Goal: Task Accomplishment & Management: Complete application form

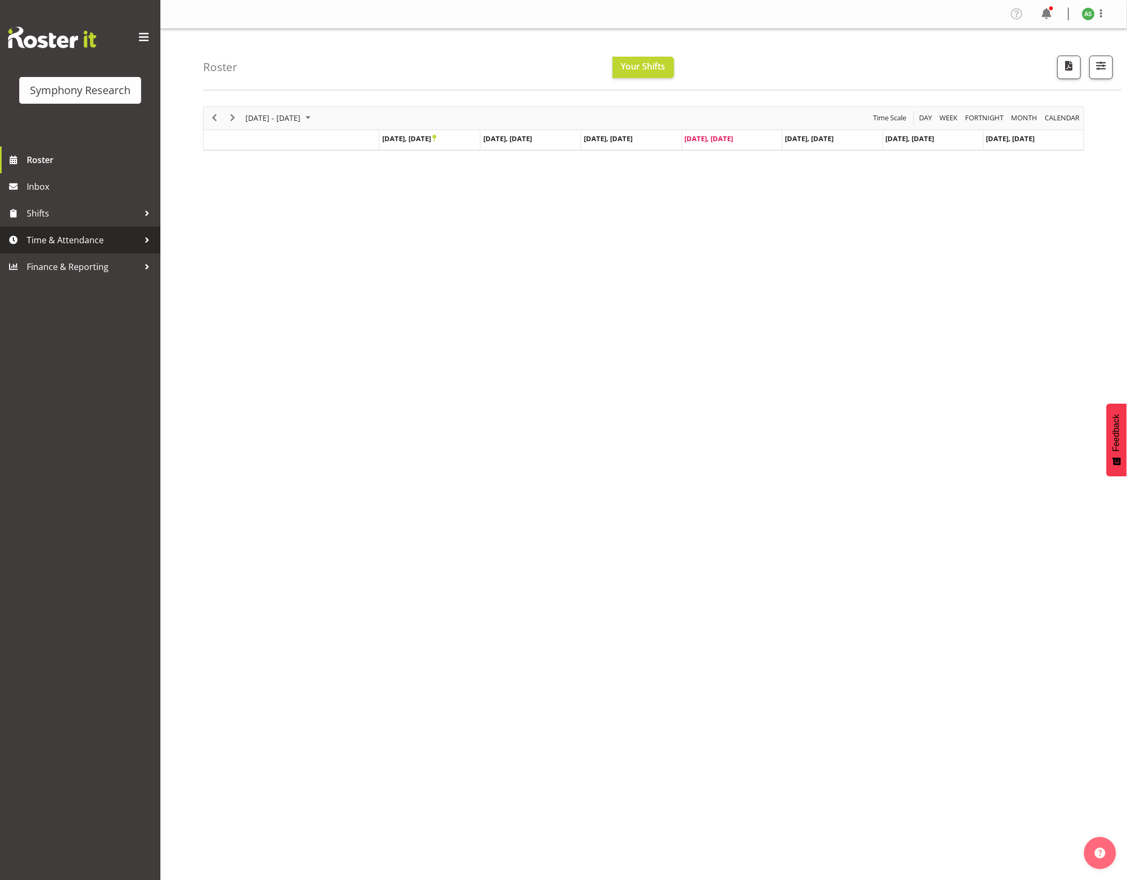
click at [77, 242] on span "Time & Attendance" at bounding box center [83, 240] width 112 height 16
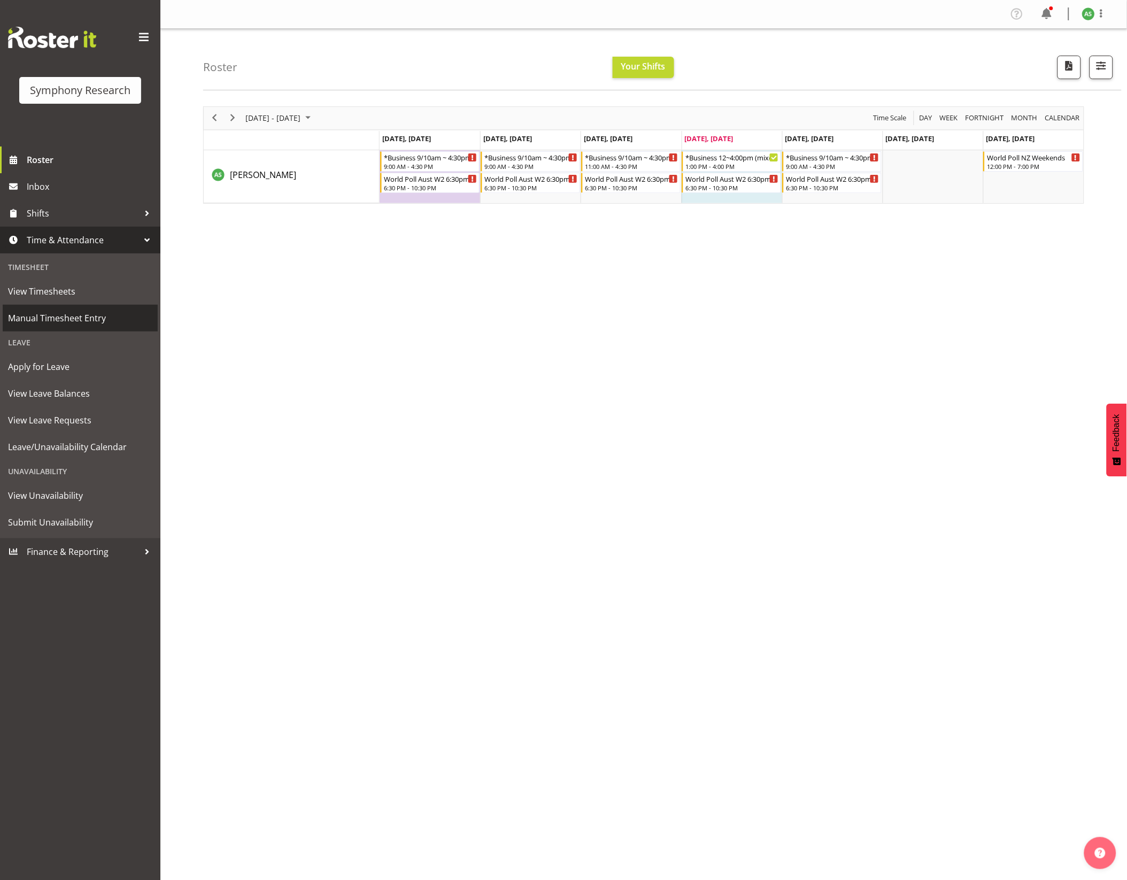
click at [96, 314] on span "Manual Timesheet Entry" at bounding box center [80, 318] width 144 height 16
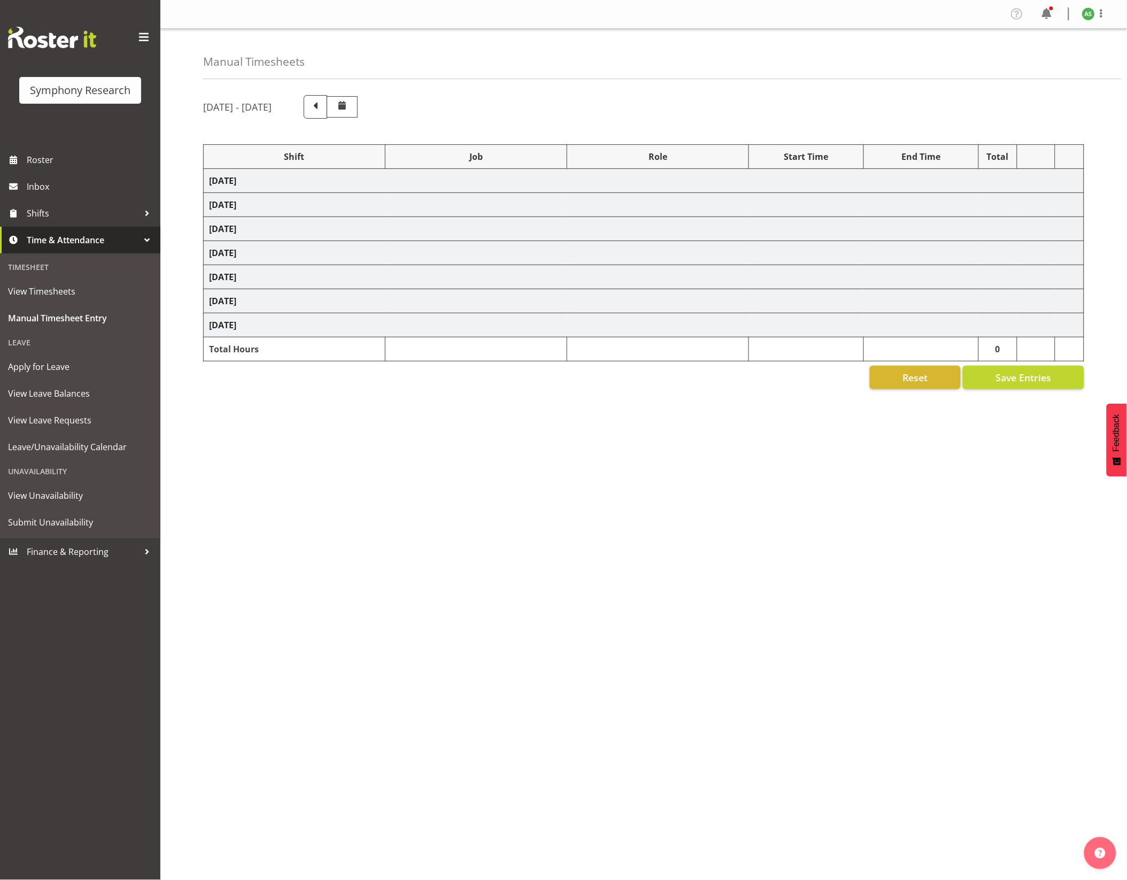
select select "26078"
select select "10587"
select select "47"
select select "26078"
select select "10587"
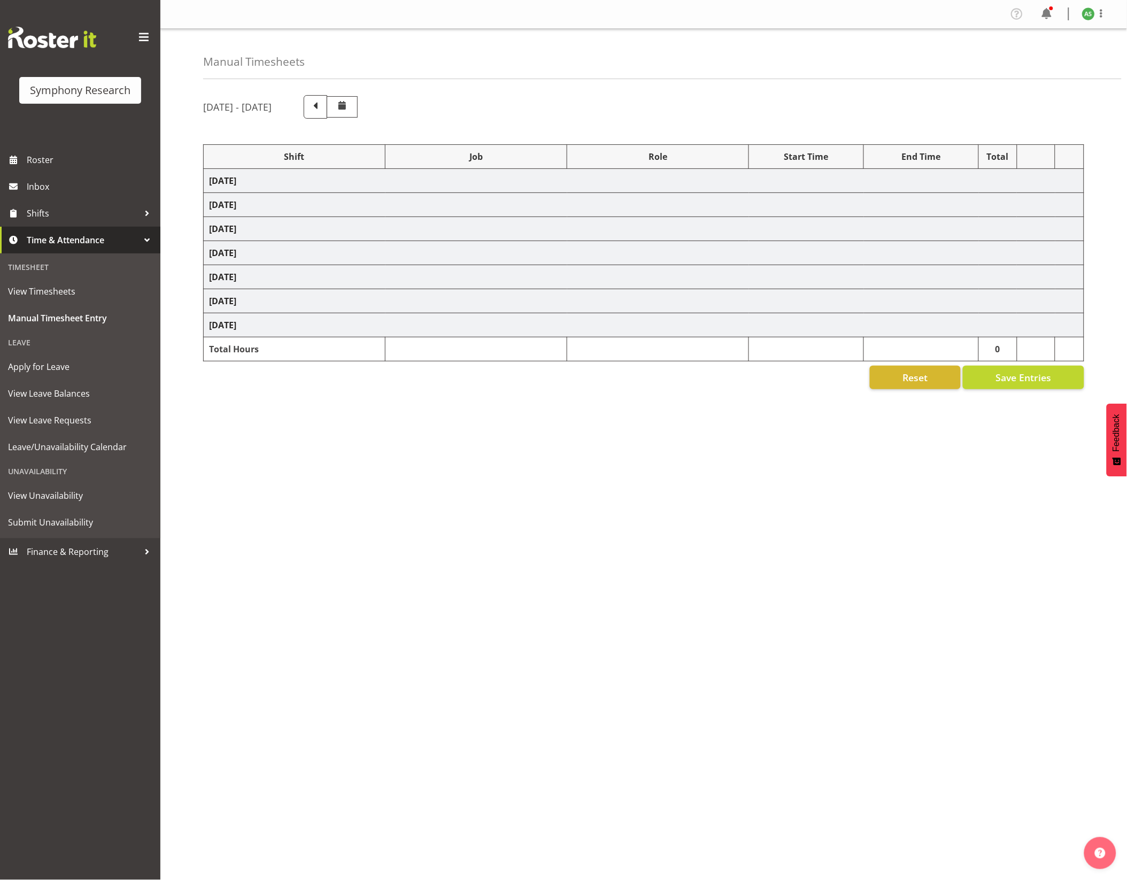
select select "47"
select select "56692"
select select "10499"
select select "47"
select select "26078"
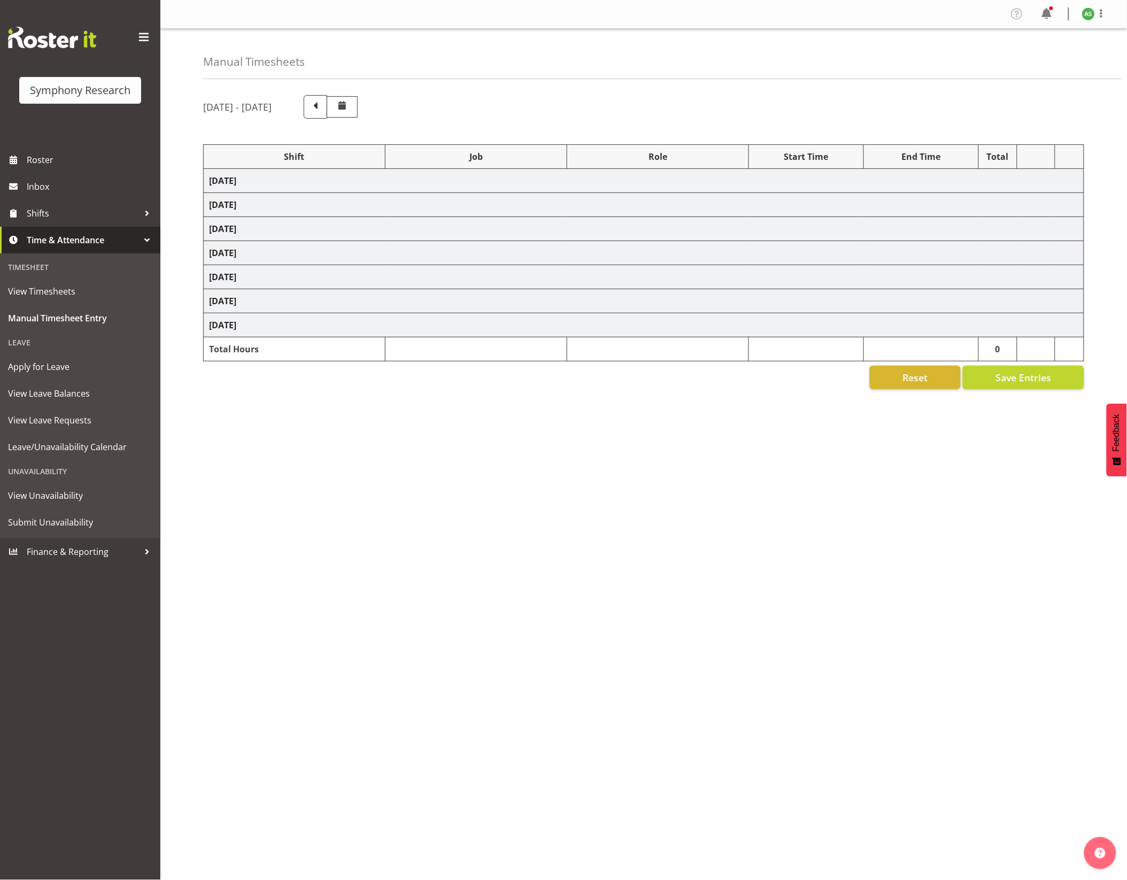
select select "10587"
select select "47"
select select "26078"
select select "10587"
select select "47"
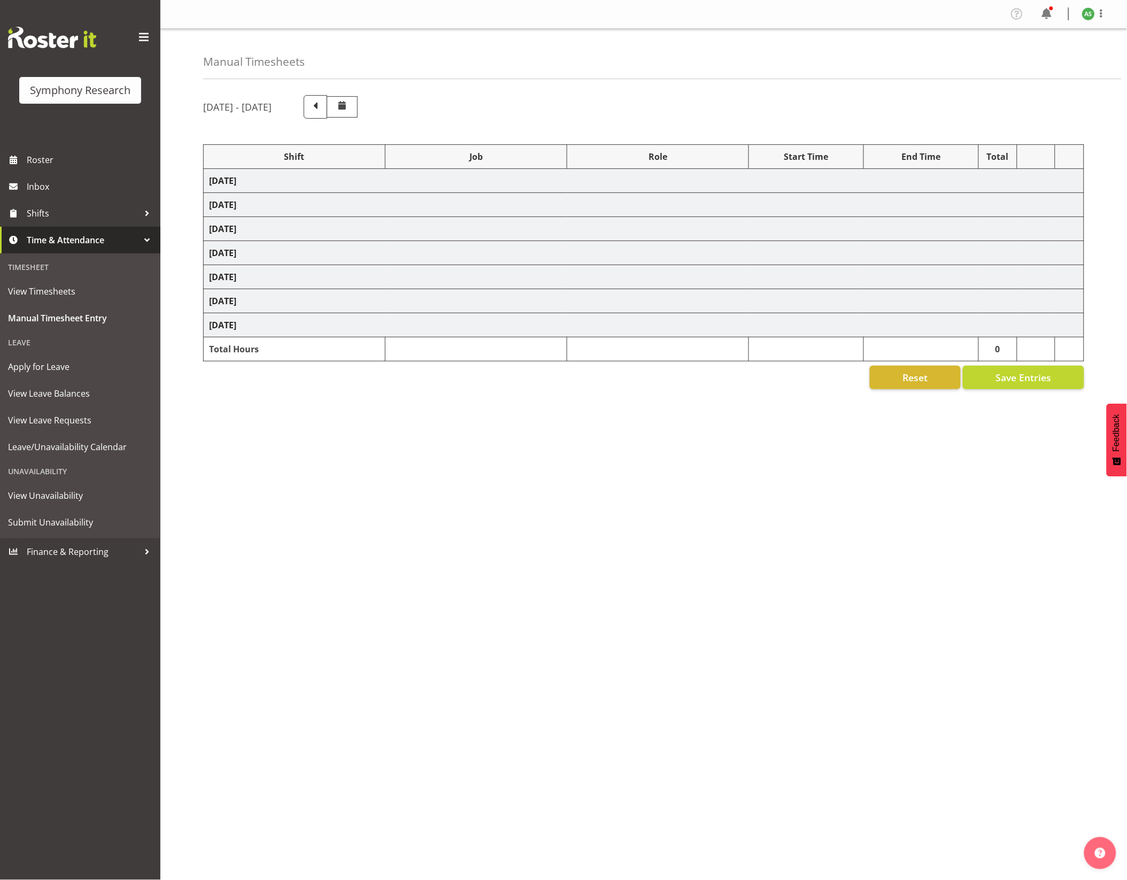
select select "56692"
select select "10499"
select select "47"
select select "81741"
select select "10587"
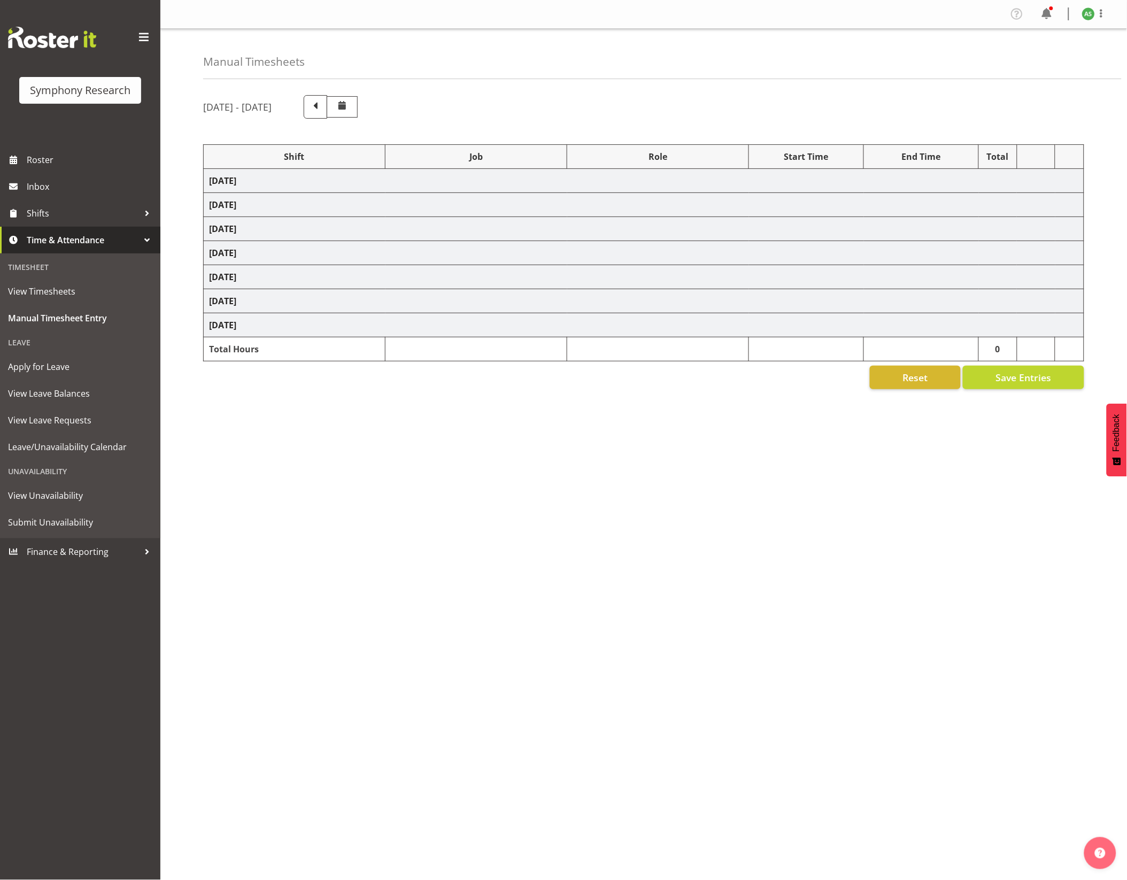
select select "47"
select select "81741"
select select "10587"
select select "47"
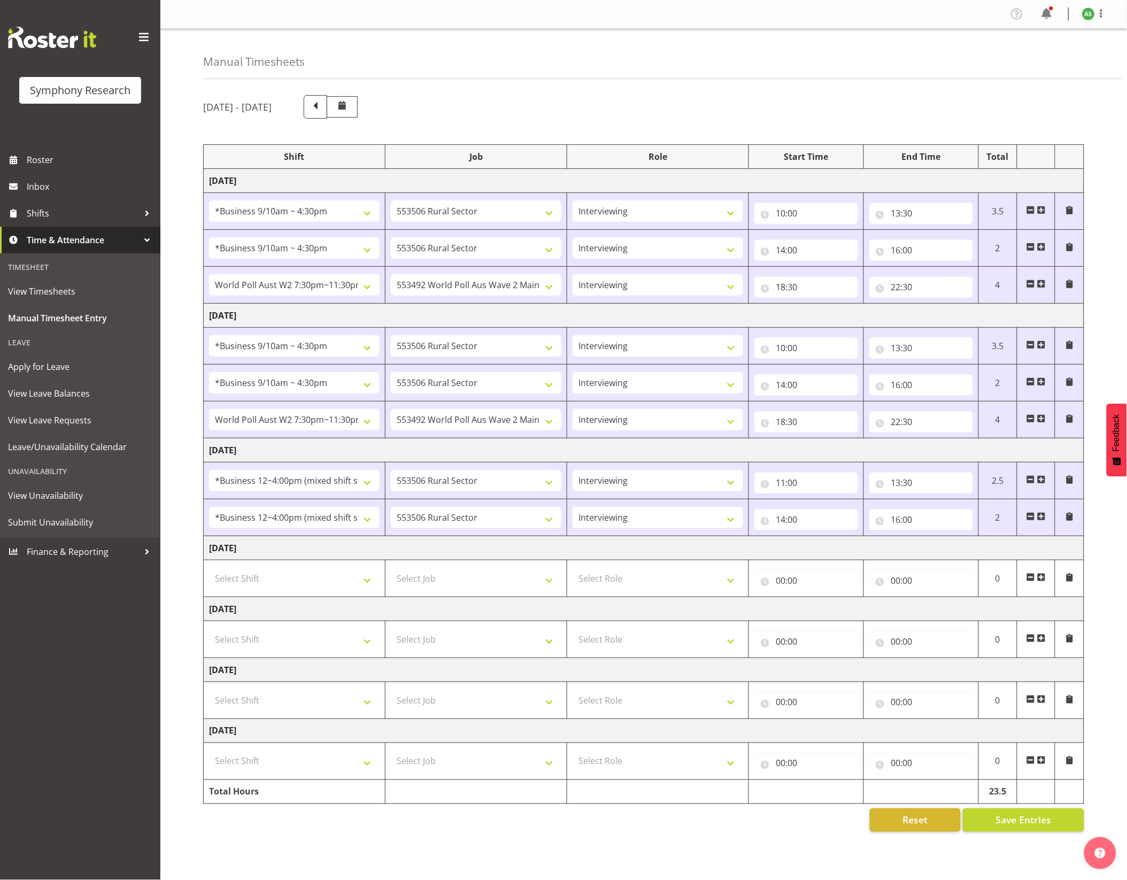
click at [1044, 580] on span at bounding box center [1041, 577] width 9 height 9
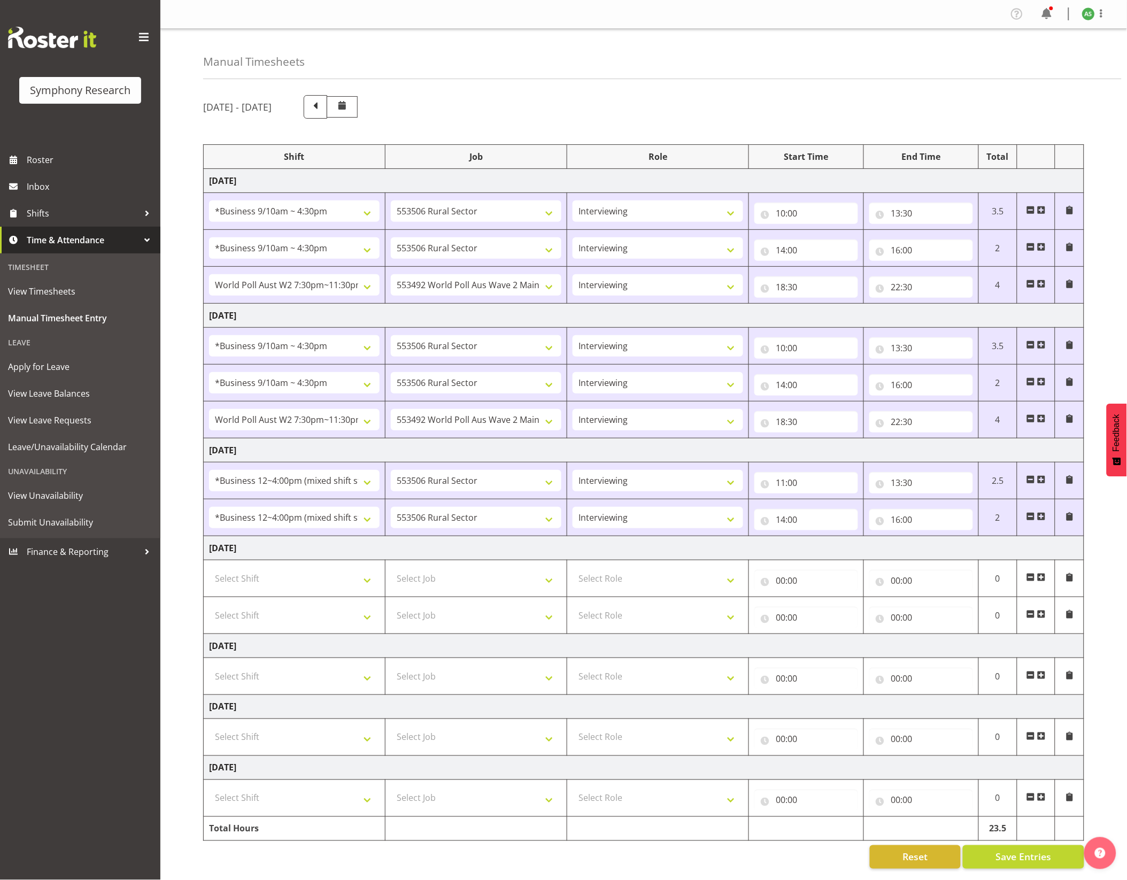
click at [1044, 580] on span at bounding box center [1041, 577] width 9 height 9
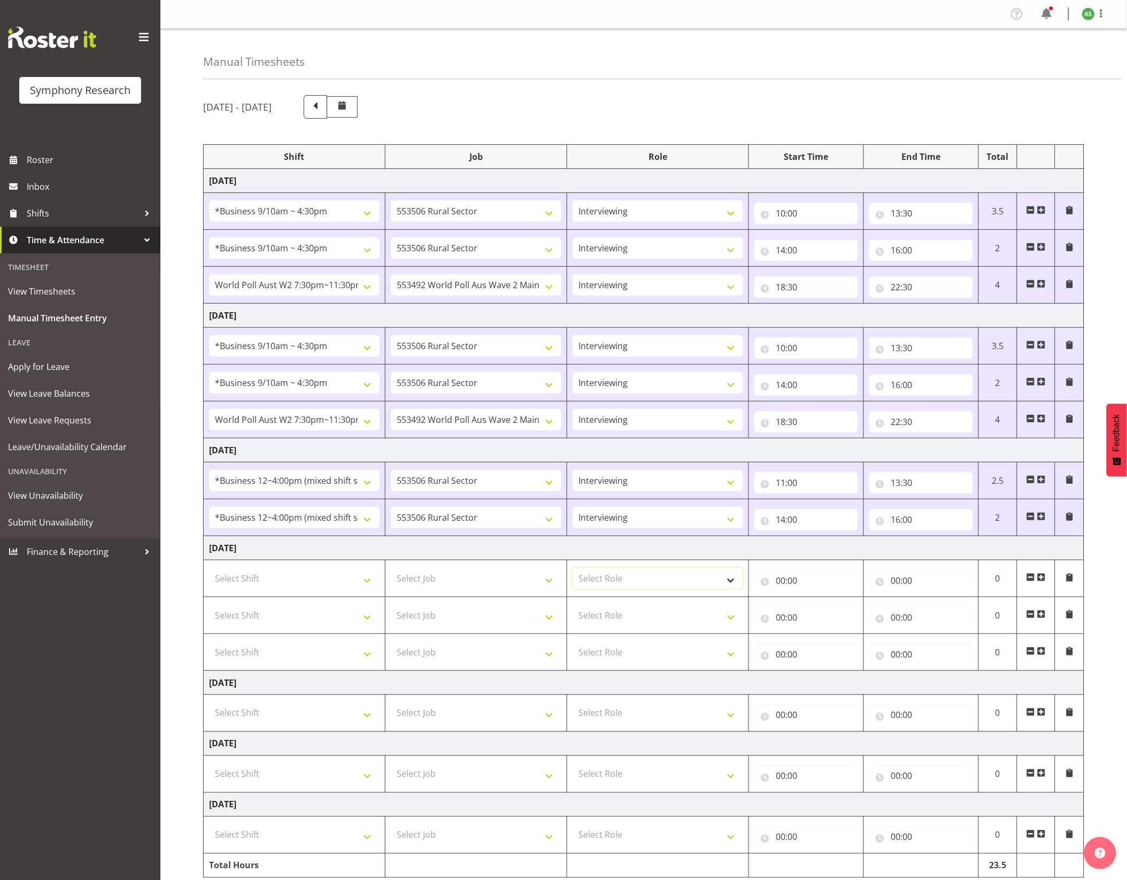
click at [616, 583] on select "Select Role Briefing Interviewing" at bounding box center [658, 578] width 171 height 21
select select "47"
click at [573, 573] on select "Select Role Briefing Interviewing" at bounding box center [658, 578] width 171 height 21
click at [631, 622] on select "Select Role Briefing Interviewing" at bounding box center [658, 615] width 171 height 21
select select "47"
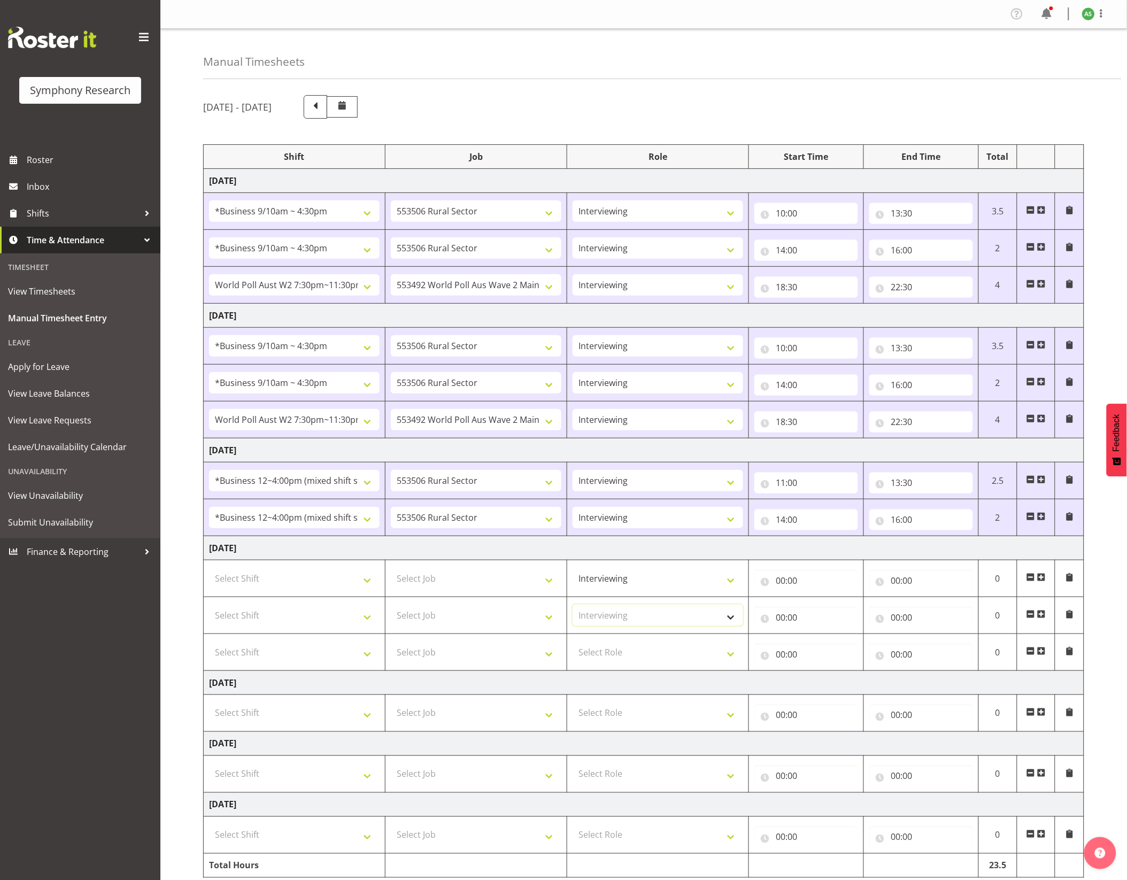
click at [573, 610] on select "Select Role Briefing Interviewing" at bounding box center [658, 615] width 171 height 21
click at [645, 658] on select "Select Role Briefing Interviewing" at bounding box center [658, 652] width 171 height 21
select select "47"
click at [573, 648] on select "Select Role Briefing Interviewing" at bounding box center [658, 652] width 171 height 21
click at [521, 589] on select "Select Job 550060 IF Admin 553492 World Poll Aus Wave 2 Main 2025 553493 World …" at bounding box center [476, 578] width 171 height 21
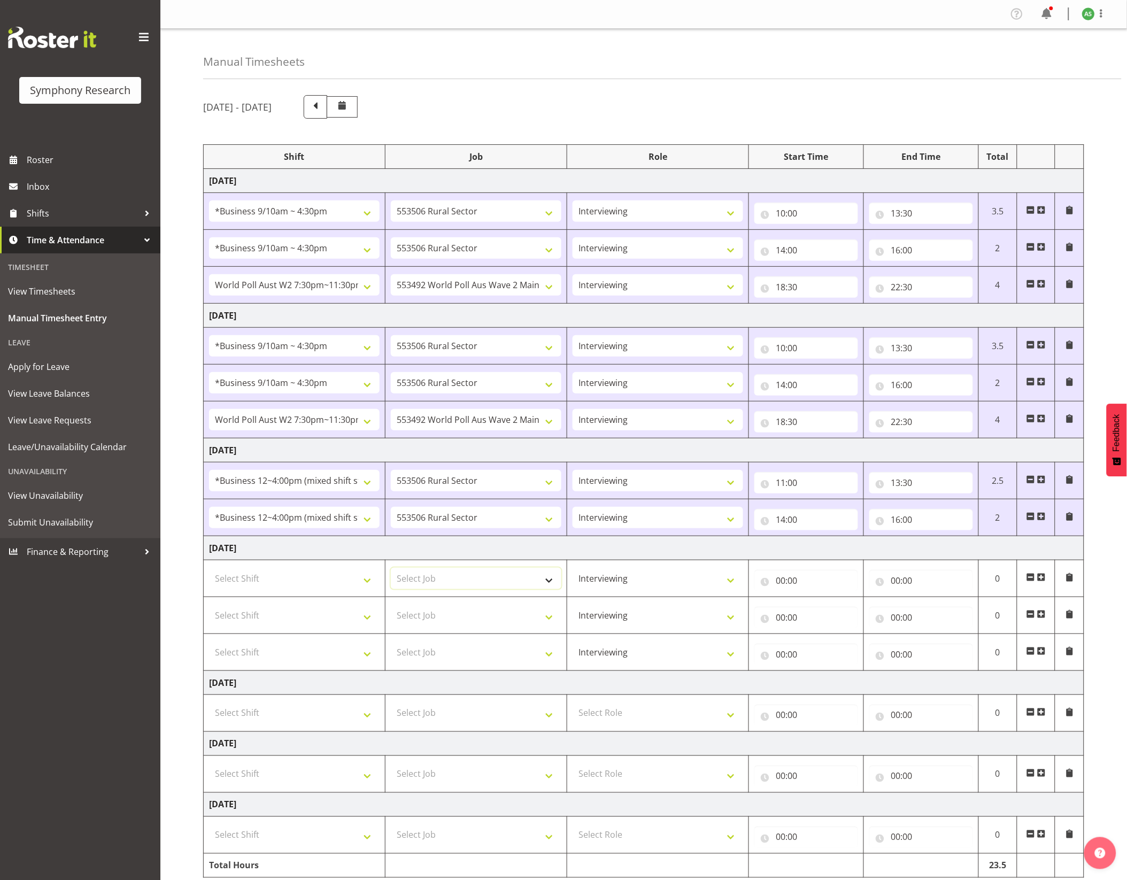
select select "10587"
click at [391, 573] on select "Select Job 550060 IF Admin 553492 World Poll Aus Wave 2 Main 2025 553493 World …" at bounding box center [476, 578] width 171 height 21
click at [321, 579] on select "Select Shift !!Weekend Residential (Roster IT Shift Label) *Business 9/10am ~ 4…" at bounding box center [294, 578] width 171 height 21
select select "26078"
click at [209, 573] on select "Select Shift !!Weekend Residential (Roster IT Shift Label) *Business 9/10am ~ 4…" at bounding box center [294, 578] width 171 height 21
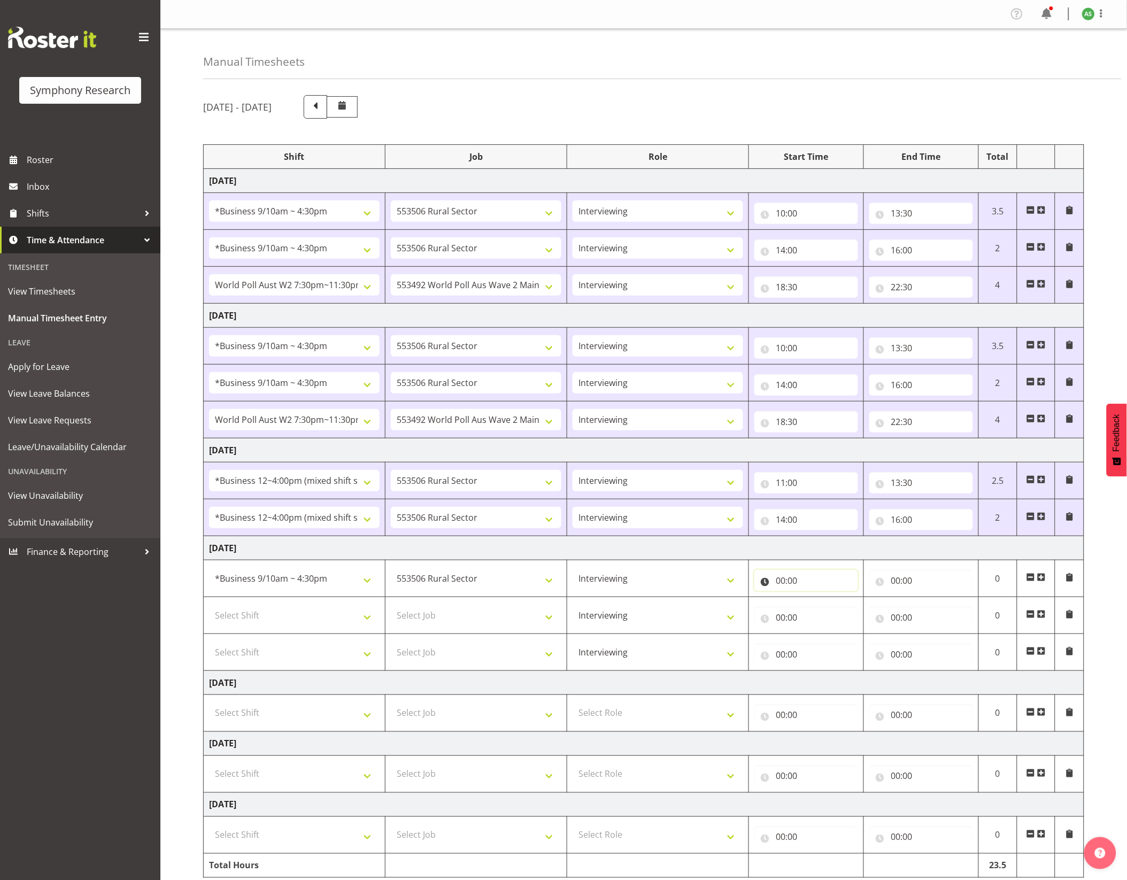
click at [776, 585] on input "00:00" at bounding box center [807, 580] width 104 height 21
click at [823, 614] on select "00 01 02 03 04 05 06 07 08 09 10 11 12 13 14 15 16 17 18 19 20 21 22 23" at bounding box center [827, 608] width 24 height 21
select select "13"
click at [815, 603] on select "00 01 02 03 04 05 06 07 08 09 10 11 12 13 14 15 16 17 18 19 20 21 22 23" at bounding box center [827, 608] width 24 height 21
type input "13:00"
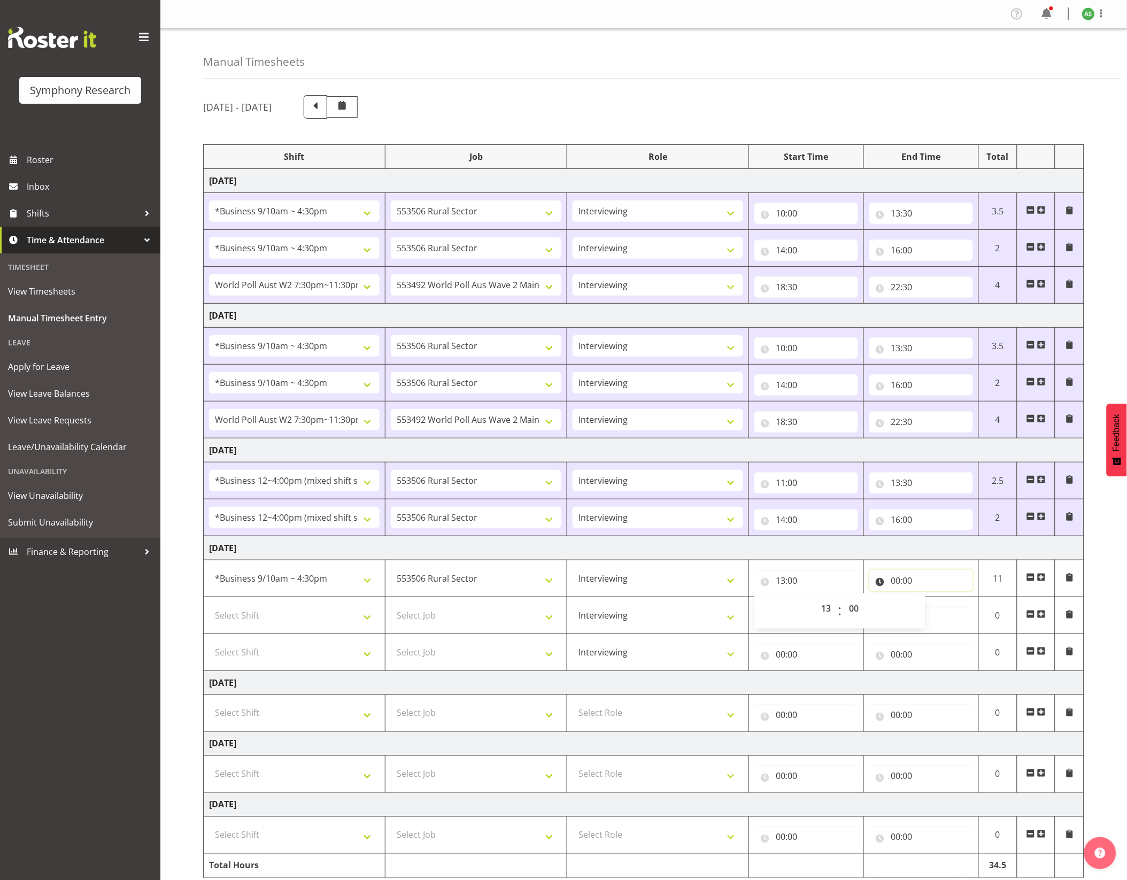
click at [899, 581] on input "00:00" at bounding box center [921, 580] width 104 height 21
click at [939, 607] on select "00 01 02 03 04 05 06 07 08 09 10 11 12 13 14 15 16 17 18 19 20 21 22 23" at bounding box center [942, 608] width 24 height 21
select select "16"
click at [930, 603] on select "00 01 02 03 04 05 06 07 08 09 10 11 12 13 14 15 16 17 18 19 20 21 22 23" at bounding box center [942, 608] width 24 height 21
type input "16:00"
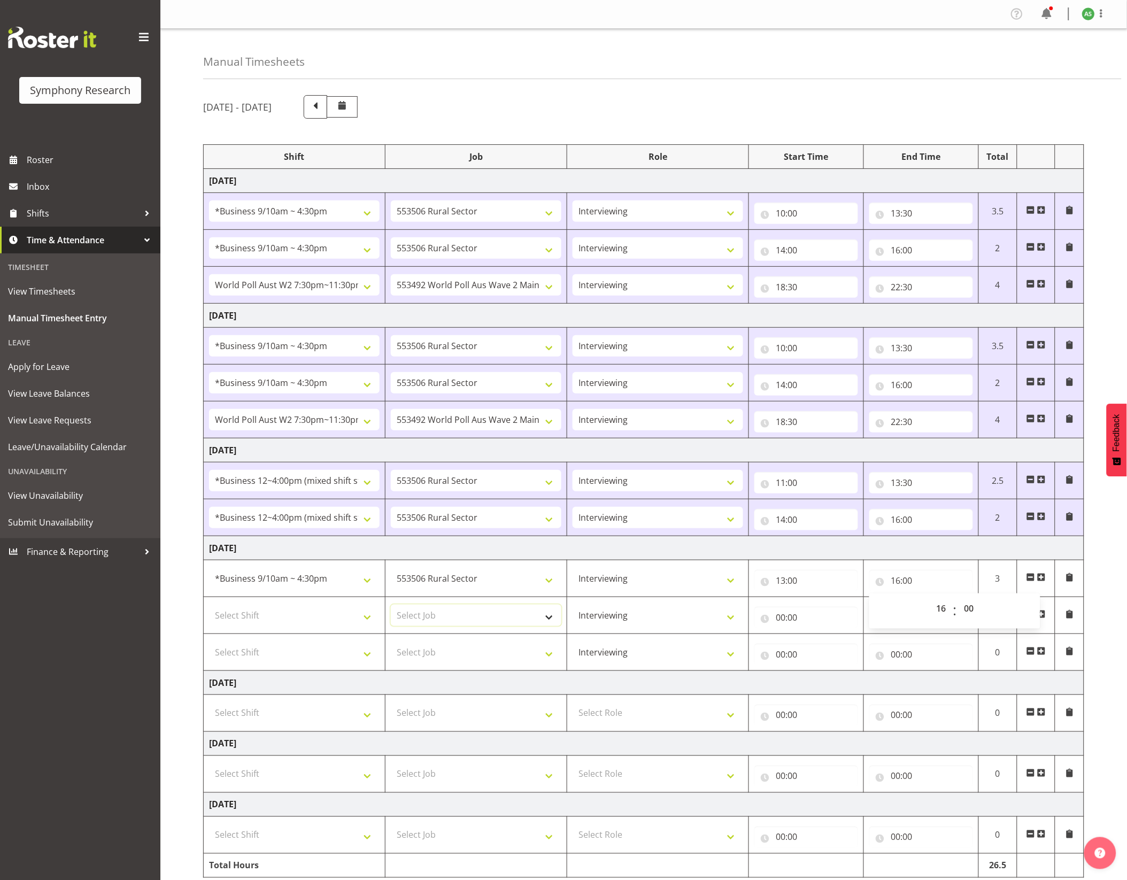
click at [425, 617] on select "Select Job 550060 IF Admin 553492 World Poll Aus Wave 2 Main 2025 553493 World …" at bounding box center [476, 615] width 171 height 21
select select "10527"
click at [391, 610] on select "Select Job 550060 IF Admin 553492 World Poll Aus Wave 2 Main 2025 553493 World …" at bounding box center [476, 615] width 171 height 21
click at [361, 625] on select "Select Shift !!Weekend Residential (Roster IT Shift Label) *Business 9/10am ~ 4…" at bounding box center [294, 615] width 171 height 21
click at [782, 624] on input "00:00" at bounding box center [807, 617] width 104 height 21
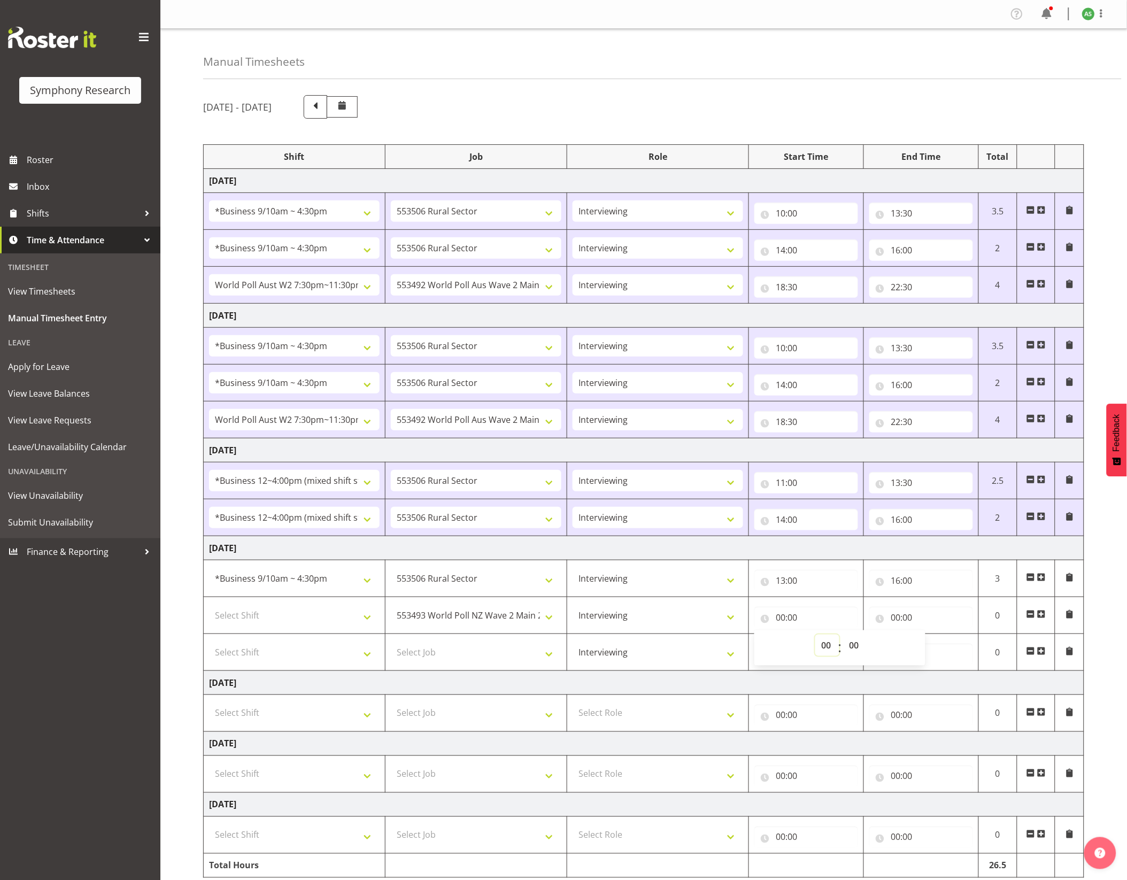
click at [829, 650] on select "00 01 02 03 04 05 06 07 08 09 10 11 12 13 14 15 16 17 18 19 20 21 22 23" at bounding box center [827, 645] width 24 height 21
select select "18"
click at [815, 640] on select "00 01 02 03 04 05 06 07 08 09 10 11 12 13 14 15 16 17 18 19 20 21 22 23" at bounding box center [827, 645] width 24 height 21
type input "18:00"
click at [795, 622] on input "18:00" at bounding box center [807, 617] width 104 height 21
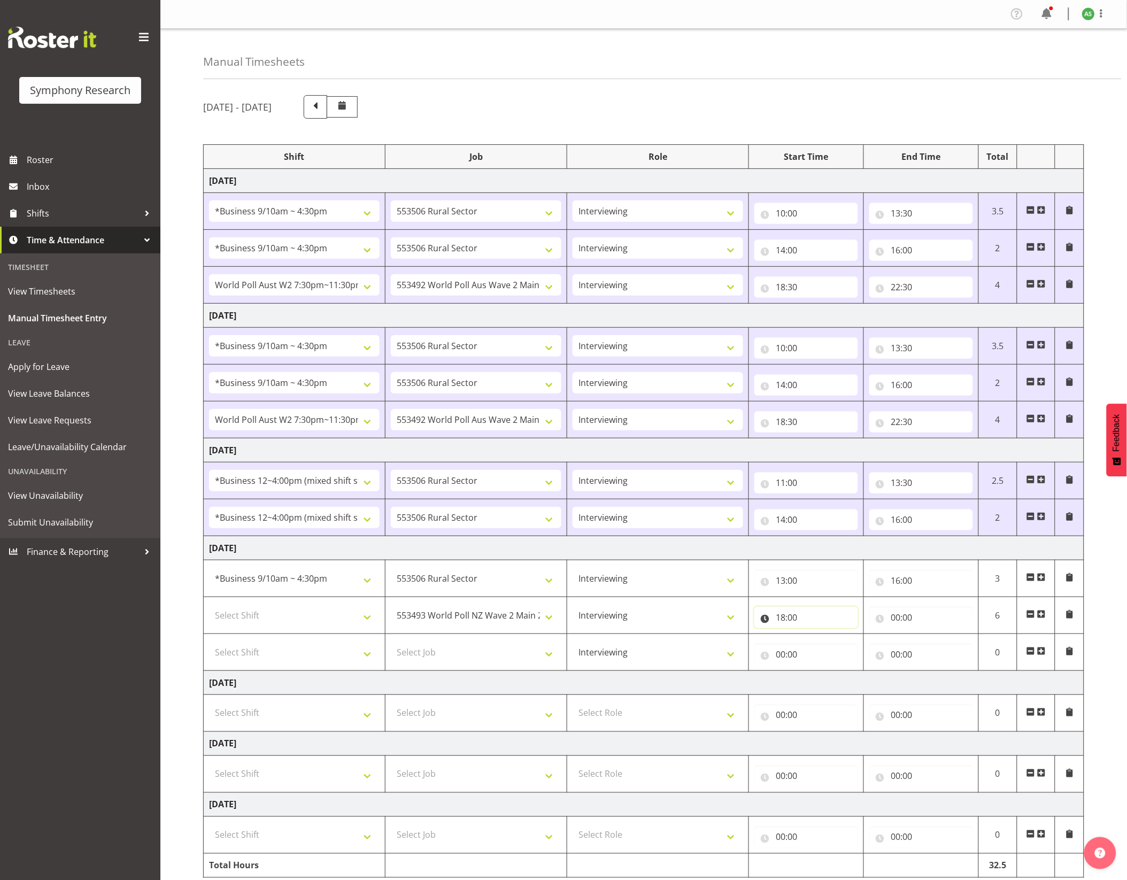
click at [794, 620] on input "18:00" at bounding box center [807, 617] width 104 height 21
click at [856, 648] on select "00 01 02 03 04 05 06 07 08 09 10 11 12 13 14 15 16 17 18 19 20 21 22 23 24 25 2…" at bounding box center [855, 645] width 24 height 21
select select "30"
click at [844, 640] on select "00 01 02 03 04 05 06 07 08 09 10 11 12 13 14 15 16 17 18 19 20 21 22 23 24 25 2…" at bounding box center [855, 645] width 24 height 21
type input "18:30"
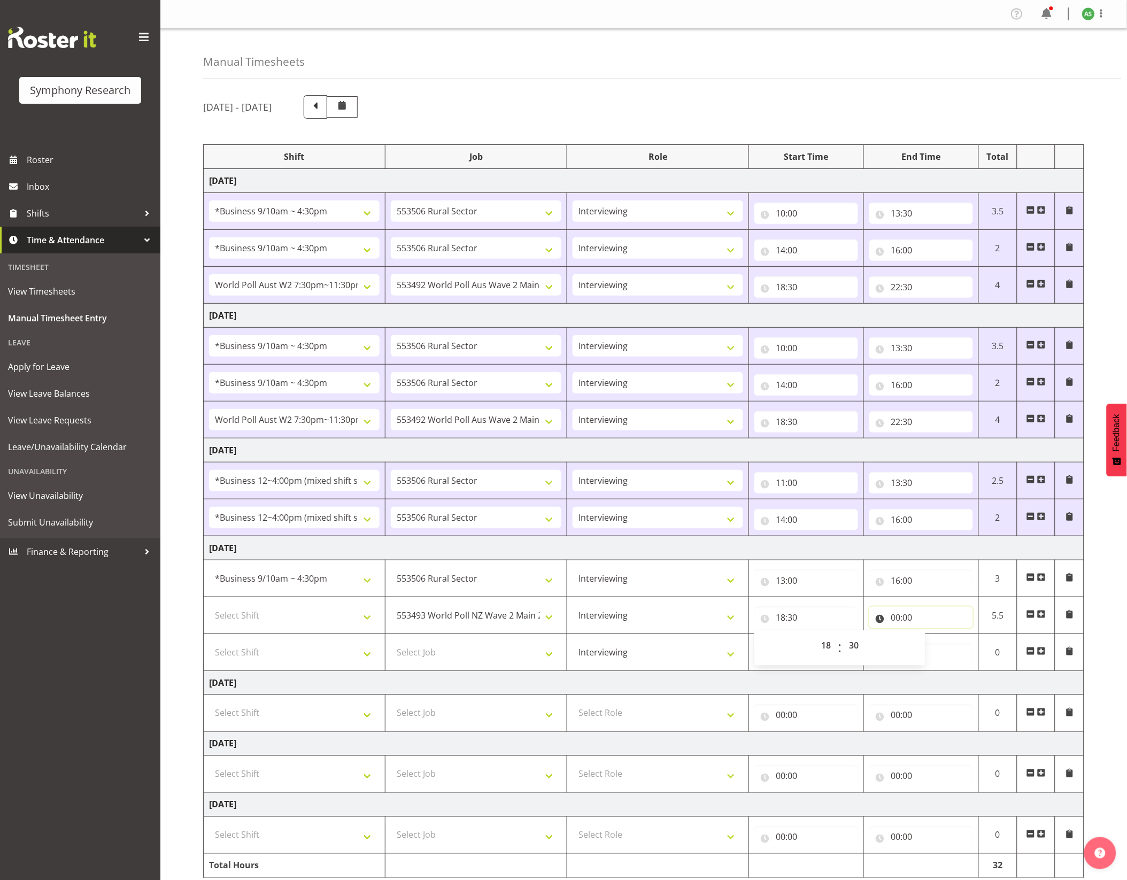
click at [896, 622] on input "00:00" at bounding box center [921, 617] width 104 height 21
click at [895, 660] on input "00:00" at bounding box center [921, 654] width 104 height 21
click at [943, 683] on select "00 01 02 03 04 05 06 07 08 09 10 11 12 13 14 15 16 17 18 19 20 21 22 23" at bounding box center [942, 682] width 24 height 21
select select "22"
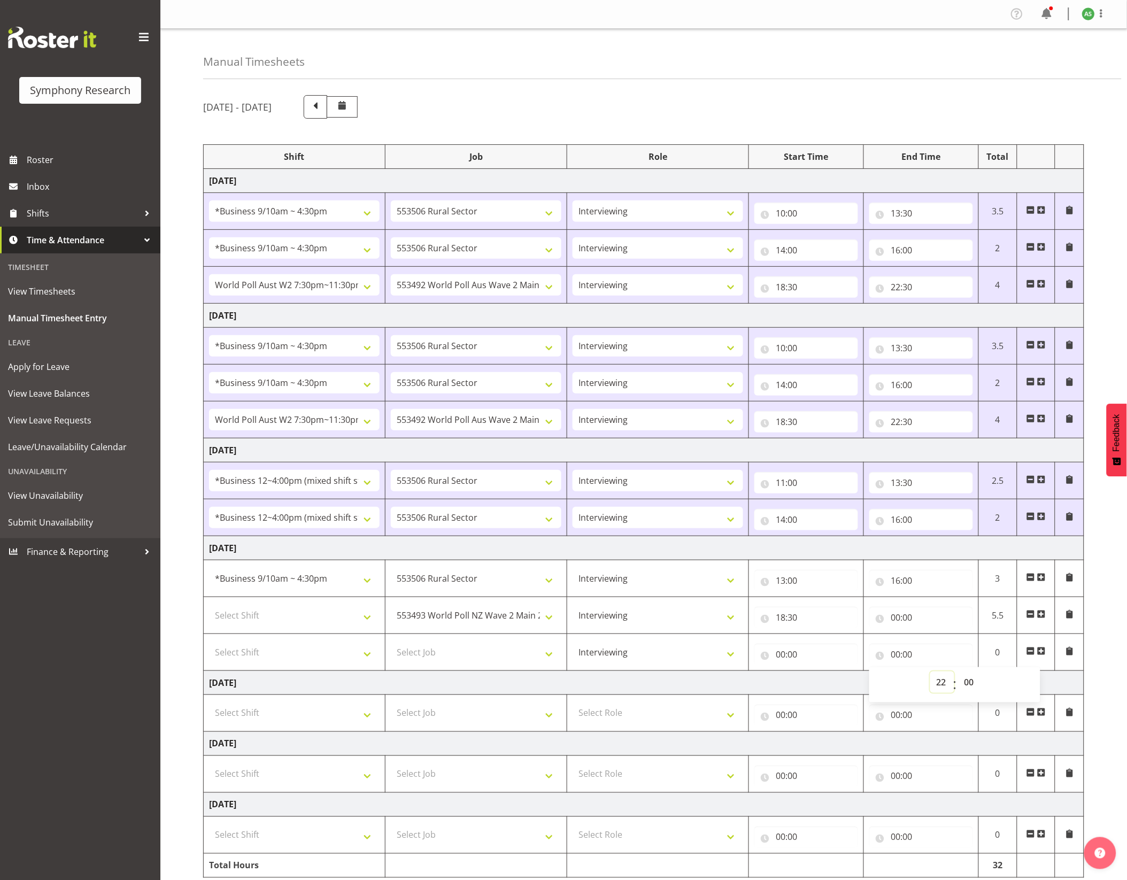
click at [930, 678] on select "00 01 02 03 04 05 06 07 08 09 10 11 12 13 14 15 16 17 18 19 20 21 22 23" at bounding box center [942, 682] width 24 height 21
type input "22:00"
click at [896, 626] on input "00:00" at bounding box center [921, 617] width 104 height 21
click at [941, 646] on select "00 01 02 03 04 05 06 07 08 09 10 11 12 13 14 15 16 17 18 19 20 21 22 23" at bounding box center [942, 645] width 24 height 21
select select "22"
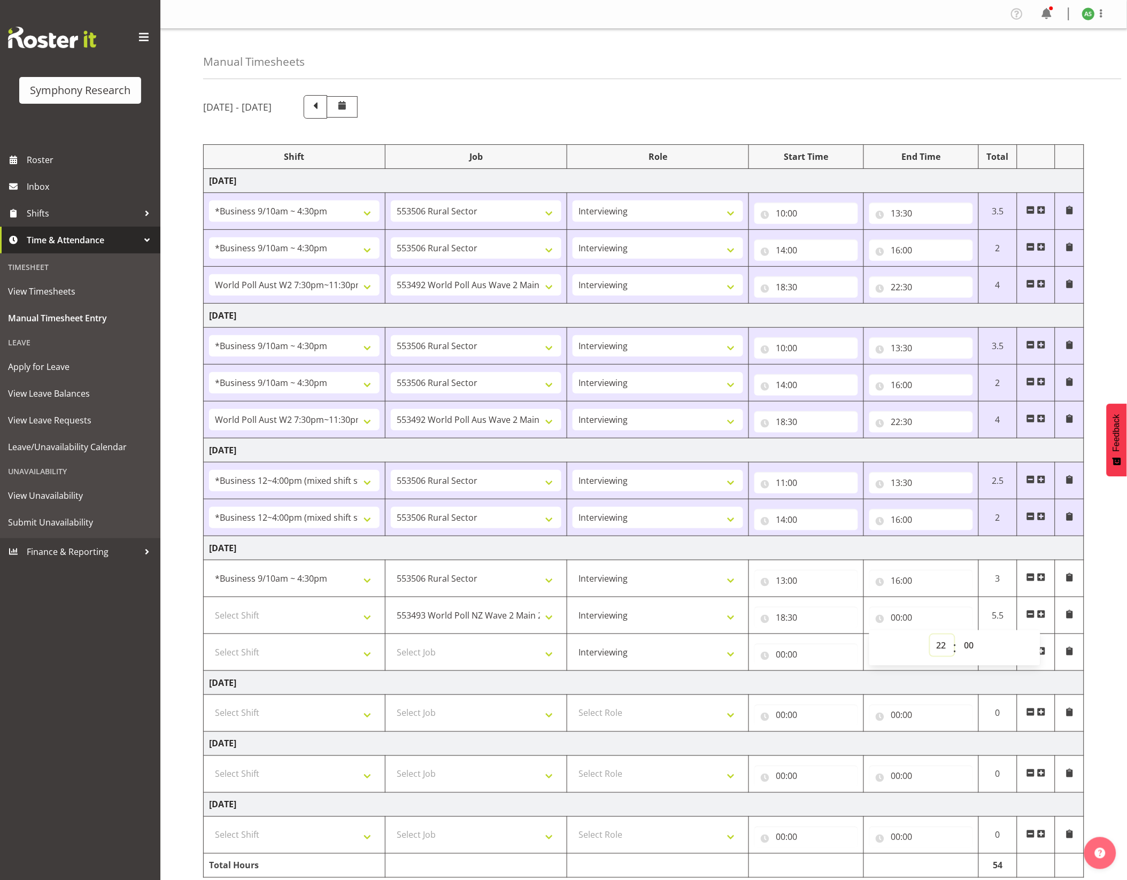
click at [930, 640] on select "00 01 02 03 04 05 06 07 08 09 10 11 12 13 14 15 16 17 18 19 20 21 22 23" at bounding box center [942, 645] width 24 height 21
type input "22:00"
click at [913, 625] on input "22:00" at bounding box center [921, 617] width 104 height 21
click at [912, 624] on input "22:00" at bounding box center [921, 617] width 104 height 21
click at [967, 646] on select "00 01 02 03 04 05 06 07 08 09 10 11 12 13 14 15 16 17 18 19 20 21 22 23 24 25 2…" at bounding box center [970, 645] width 24 height 21
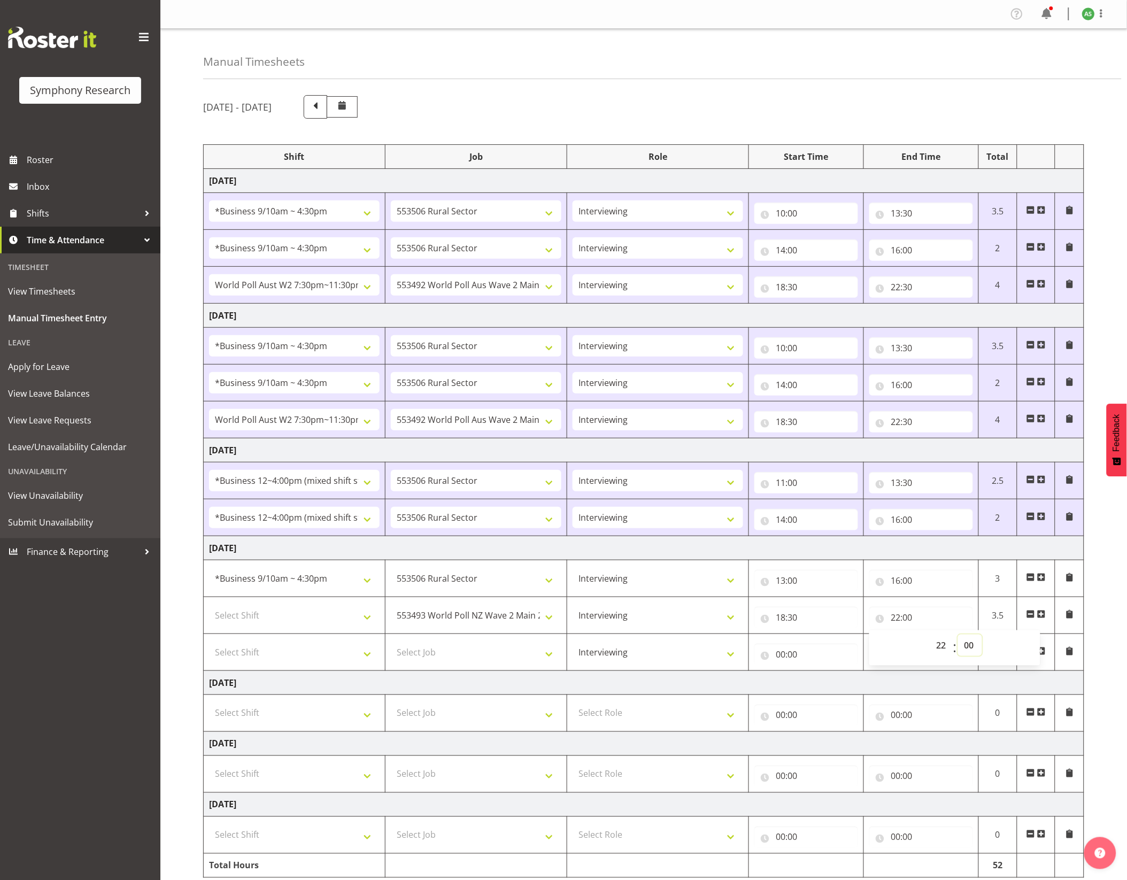
select select "30"
click at [959, 640] on select "00 01 02 03 04 05 06 07 08 09 10 11 12 13 14 15 16 17 18 19 20 21 22 23 24 25 2…" at bounding box center [970, 645] width 24 height 21
type input "22:30"
click at [912, 581] on input "16:00" at bounding box center [921, 580] width 104 height 21
click at [975, 615] on select "00 01 02 03 04 05 06 07 08 09 10 11 12 13 14 15 16 17 18 19 20 21 22 23 24 25 2…" at bounding box center [970, 608] width 24 height 21
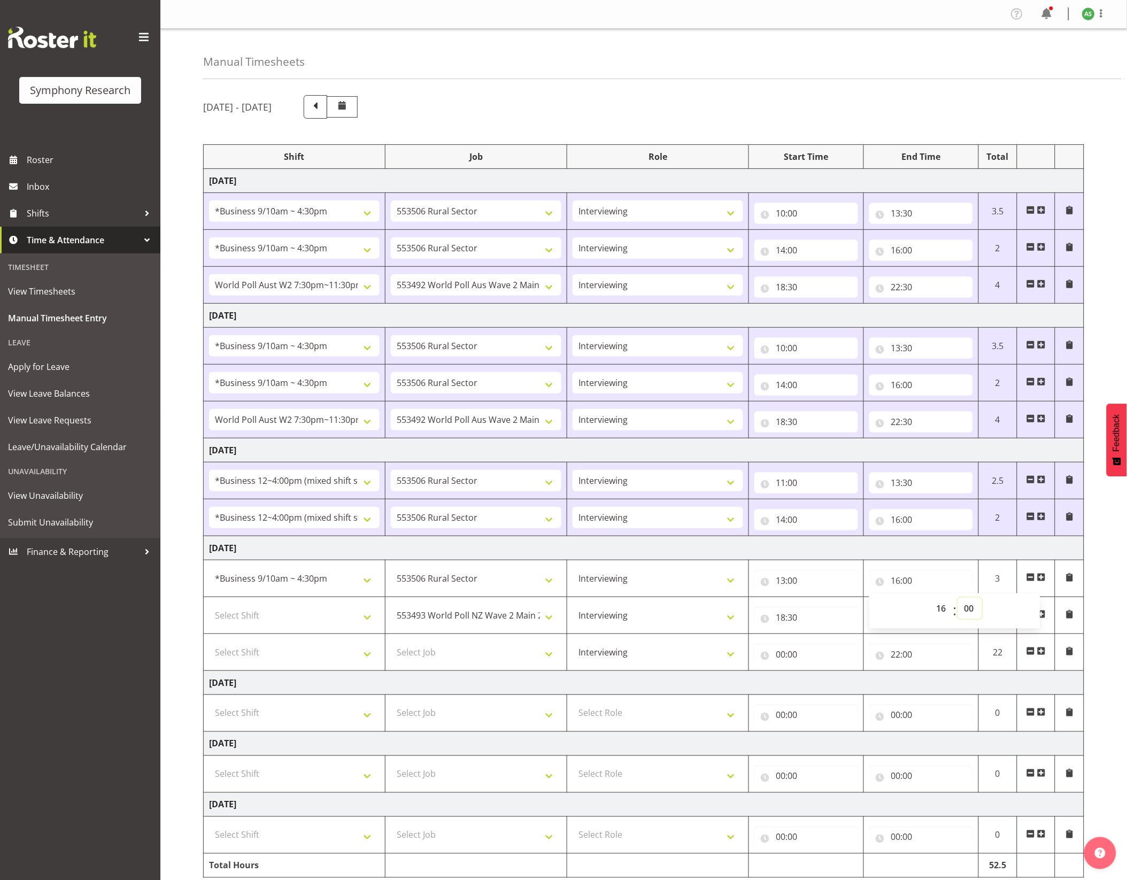
select select "10"
click at [959, 603] on select "00 01 02 03 04 05 06 07 08 09 10 11 12 13 14 15 16 17 18 19 20 21 22 23 24 25 2…" at bounding box center [970, 608] width 24 height 21
type input "16:10"
click at [334, 626] on select "Select Shift !!Weekend Residential (Roster IT Shift Label) *Business 9/10am ~ 4…" at bounding box center [294, 615] width 171 height 21
click at [434, 624] on select "550060 IF Admin 553492 World Poll Aus Wave 2 Main 2025 553493 World Poll NZ Wav…" at bounding box center [476, 615] width 171 height 21
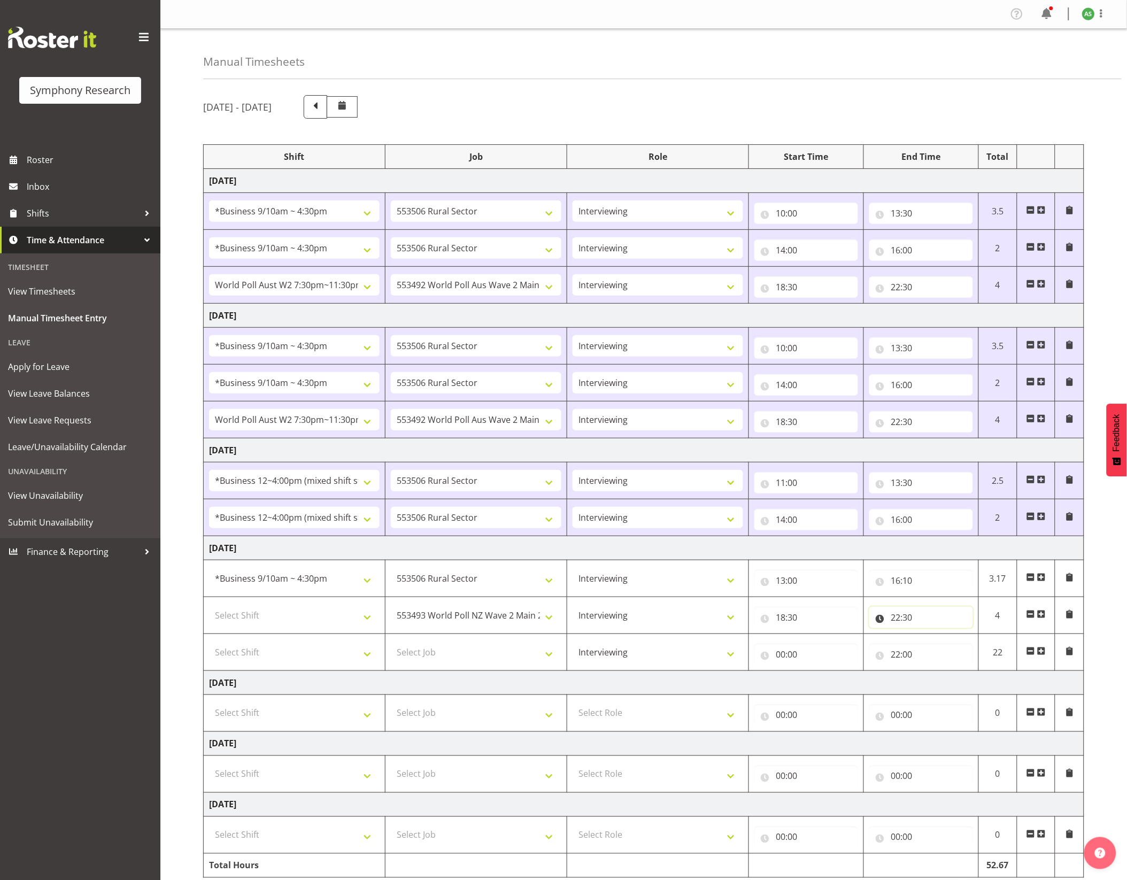
click at [896, 622] on input "22:30" at bounding box center [921, 617] width 104 height 21
click at [941, 650] on select "00 01 02 03 04 05 06 07 08 09 10 11 12 13 14 15 16 17 18 19 20 21 22 23" at bounding box center [942, 645] width 24 height 21
select select "19"
click at [930, 640] on select "00 01 02 03 04 05 06 07 08 09 10 11 12 13 14 15 16 17 18 19 20 21 22 23" at bounding box center [942, 645] width 24 height 21
type input "19:30"
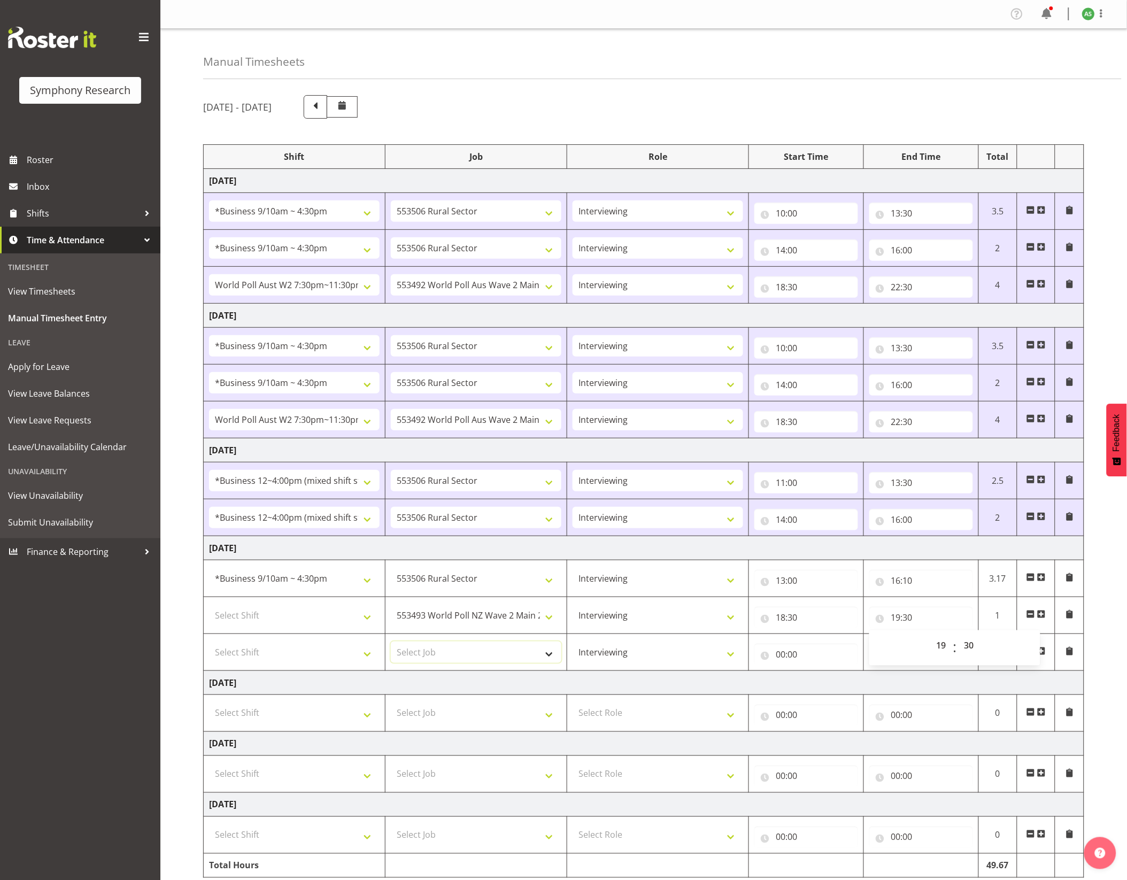
click at [484, 657] on select "Select Job 550060 IF Admin 553492 World Poll Aus Wave 2 Main 2025 553493 World …" at bounding box center [476, 652] width 171 height 21
select select "10499"
click at [391, 648] on select "Select Job 550060 IF Admin 553492 World Poll Aus Wave 2 Main 2025 553493 World …" at bounding box center [476, 652] width 171 height 21
click at [361, 626] on select "Select Shift !!Weekend Residential (Roster IT Shift Label) *Business 9/10am ~ 4…" at bounding box center [294, 615] width 171 height 21
click at [363, 655] on select "Select Shift !!Weekend Residential (Roster IT Shift Label) *Business 9/10am ~ 4…" at bounding box center [294, 652] width 171 height 21
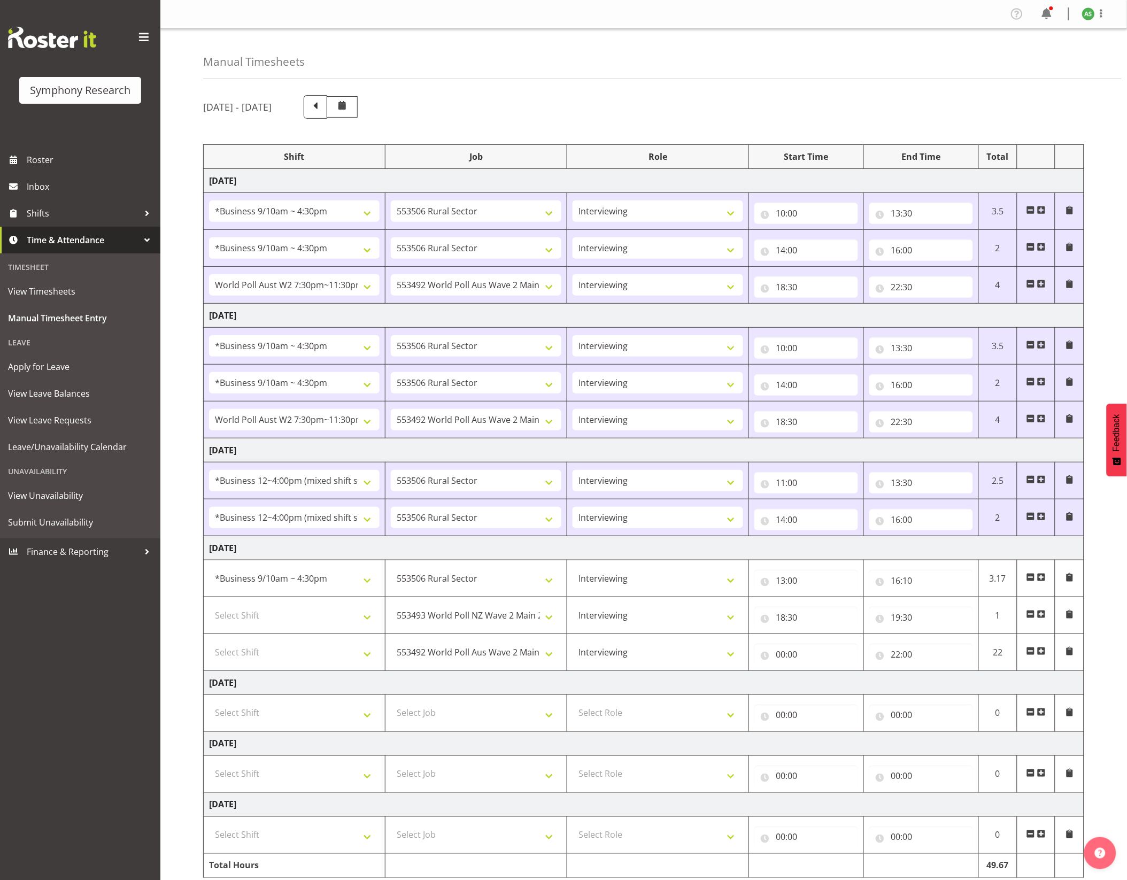
click at [538, 551] on td "Thursday 25th September 2025" at bounding box center [644, 548] width 881 height 24
click at [371, 663] on select "Select Shift !!Weekend Residential (Roster IT Shift Label) *Business 9/10am ~ 4…" at bounding box center [294, 652] width 171 height 21
click at [375, 658] on select "Select Shift !!Weekend Residential (Roster IT Shift Label) *Business 9/10am ~ 4…" at bounding box center [294, 652] width 171 height 21
click at [357, 624] on select "Select Shift !!Weekend Residential (Roster IT Shift Label) *Business 9/10am ~ 4…" at bounding box center [294, 615] width 171 height 21
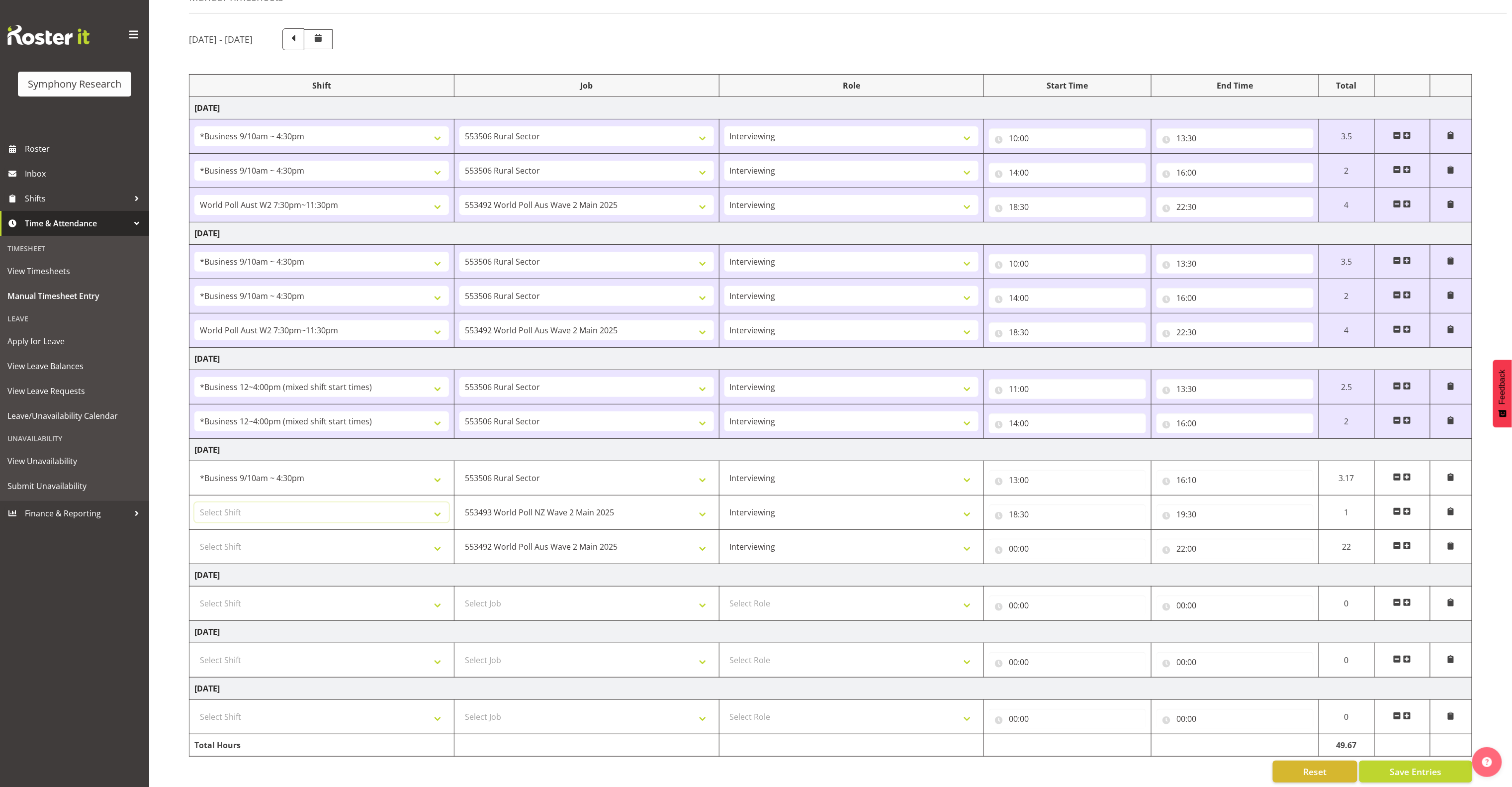
scroll to position [86, 0]
click at [443, 500] on select "Select Shift !!Weekend Residential (Roster IT Shift Label) *Business 9/10am ~ 4…" at bounding box center [322, 509] width 255 height 20
click at [435, 534] on select "Select Shift !!Weekend Residential (Roster IT Shift Label) *Business 9/10am ~ 4…" at bounding box center [322, 543] width 255 height 20
click at [578, 465] on select "550060 IF Admin 553492 World Poll Aus Wave 2 Main 2025 553493 World Poll NZ Wav…" at bounding box center [587, 474] width 255 height 20
click at [459, 465] on select "550060 IF Admin 553492 World Poll Aus Wave 2 Main 2025 553493 World Poll NZ Wav…" at bounding box center [587, 474] width 255 height 20
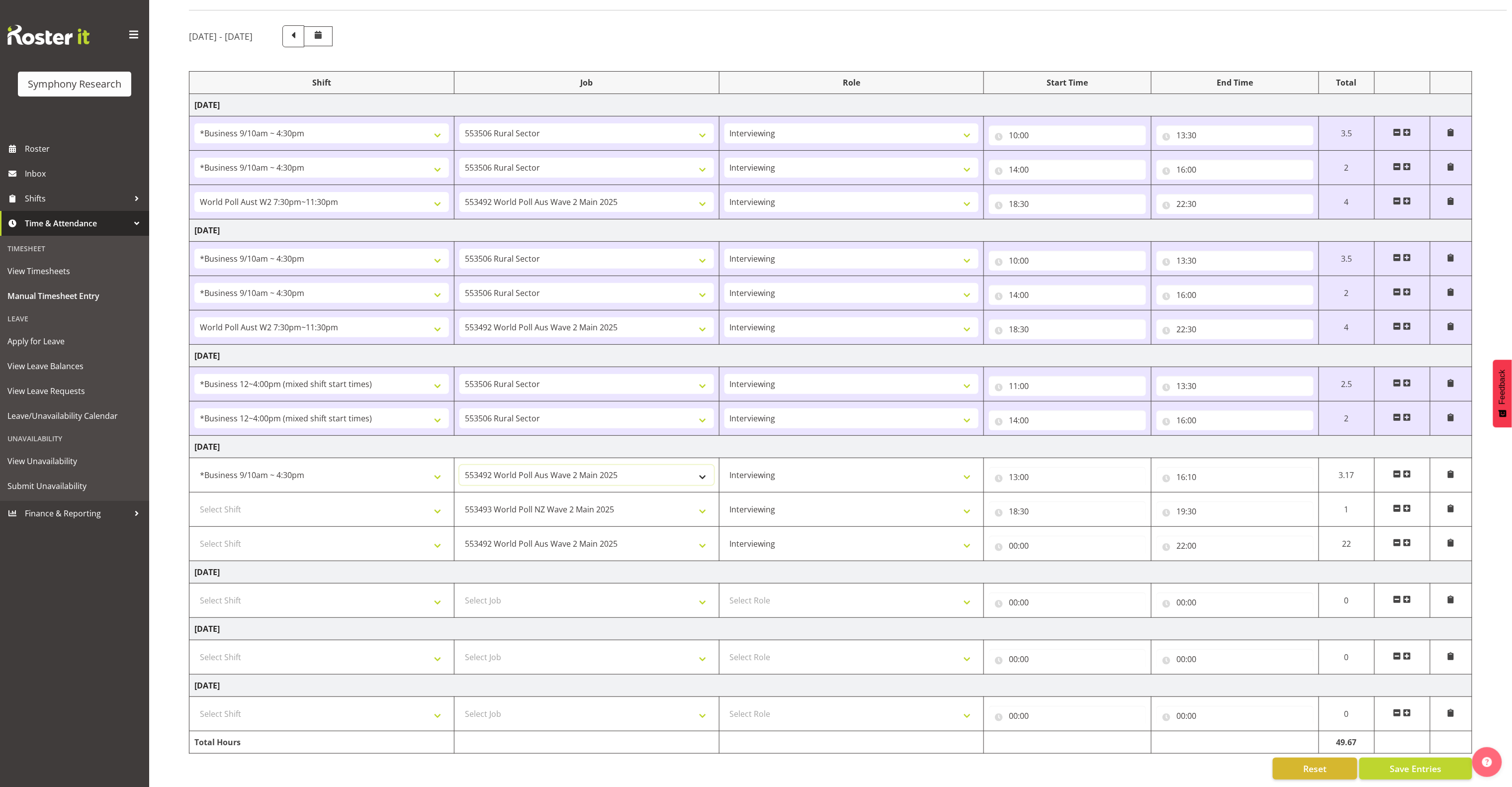
click at [487, 465] on select "550060 IF Admin 553492 World Poll Aus Wave 2 Main 2025 553493 World Poll NZ Wav…" at bounding box center [587, 474] width 255 height 20
select select "10587"
click at [459, 465] on select "550060 IF Admin 553492 World Poll Aus Wave 2 Main 2025 553493 World Poll NZ Wav…" at bounding box center [587, 474] width 255 height 20
click at [439, 465] on select "!!Weekend Residential (Roster IT Shift Label) *Business 9/10am ~ 4:30pm *Busine…" at bounding box center [322, 474] width 255 height 20
click at [194, 465] on select "!!Weekend Residential (Roster IT Shift Label) *Business 9/10am ~ 4:30pm *Busine…" at bounding box center [322, 474] width 255 height 20
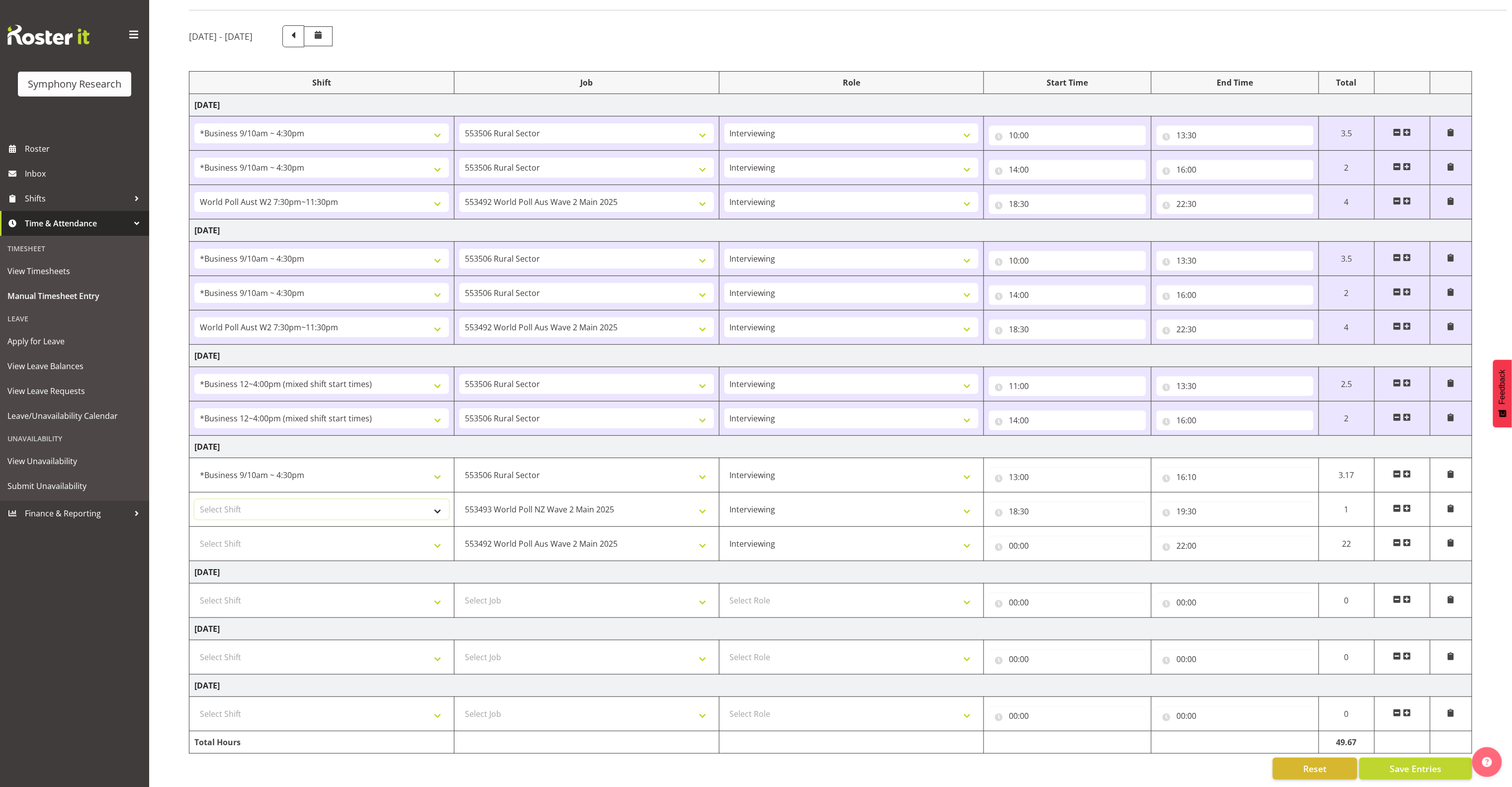
click at [427, 500] on select "Select Shift !!Weekend Residential (Roster IT Shift Label) *Business 9/10am ~ 4…" at bounding box center [322, 509] width 255 height 20
select select "56692"
click at [194, 500] on select "Select Shift !!Weekend Residential (Roster IT Shift Label) *Business 9/10am ~ 4…" at bounding box center [322, 509] width 255 height 20
click at [374, 534] on select "Select Shift !!Weekend Residential (Roster IT Shift Label) *Business 9/10am ~ 4…" at bounding box center [322, 543] width 255 height 20
select select "56692"
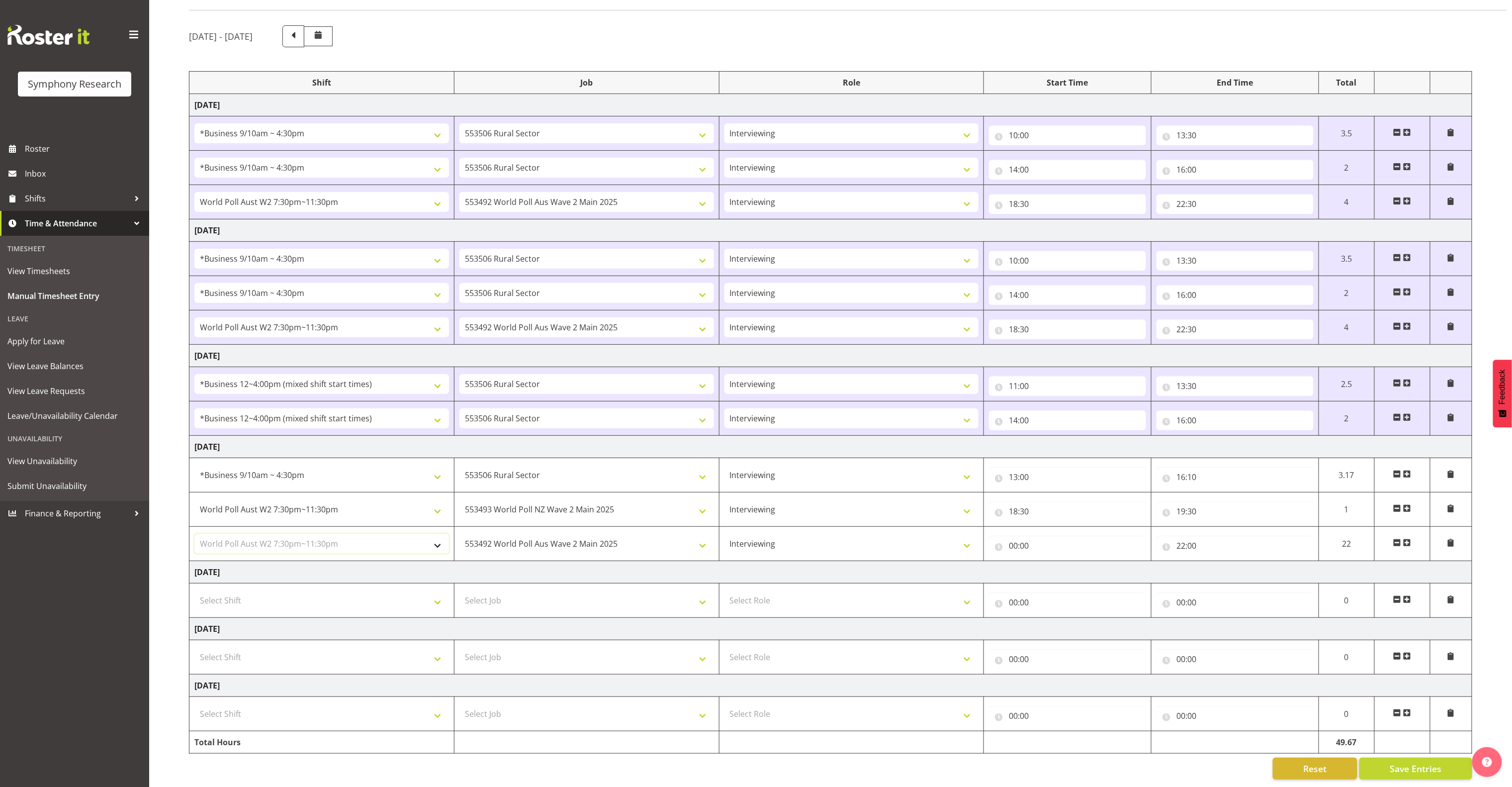
click at [194, 534] on select "Select Shift !!Weekend Residential (Roster IT Shift Label) *Business 9/10am ~ 4…" at bounding box center [322, 543] width 255 height 20
click at [1048, 762] on span "Save Entries" at bounding box center [1416, 768] width 52 height 13
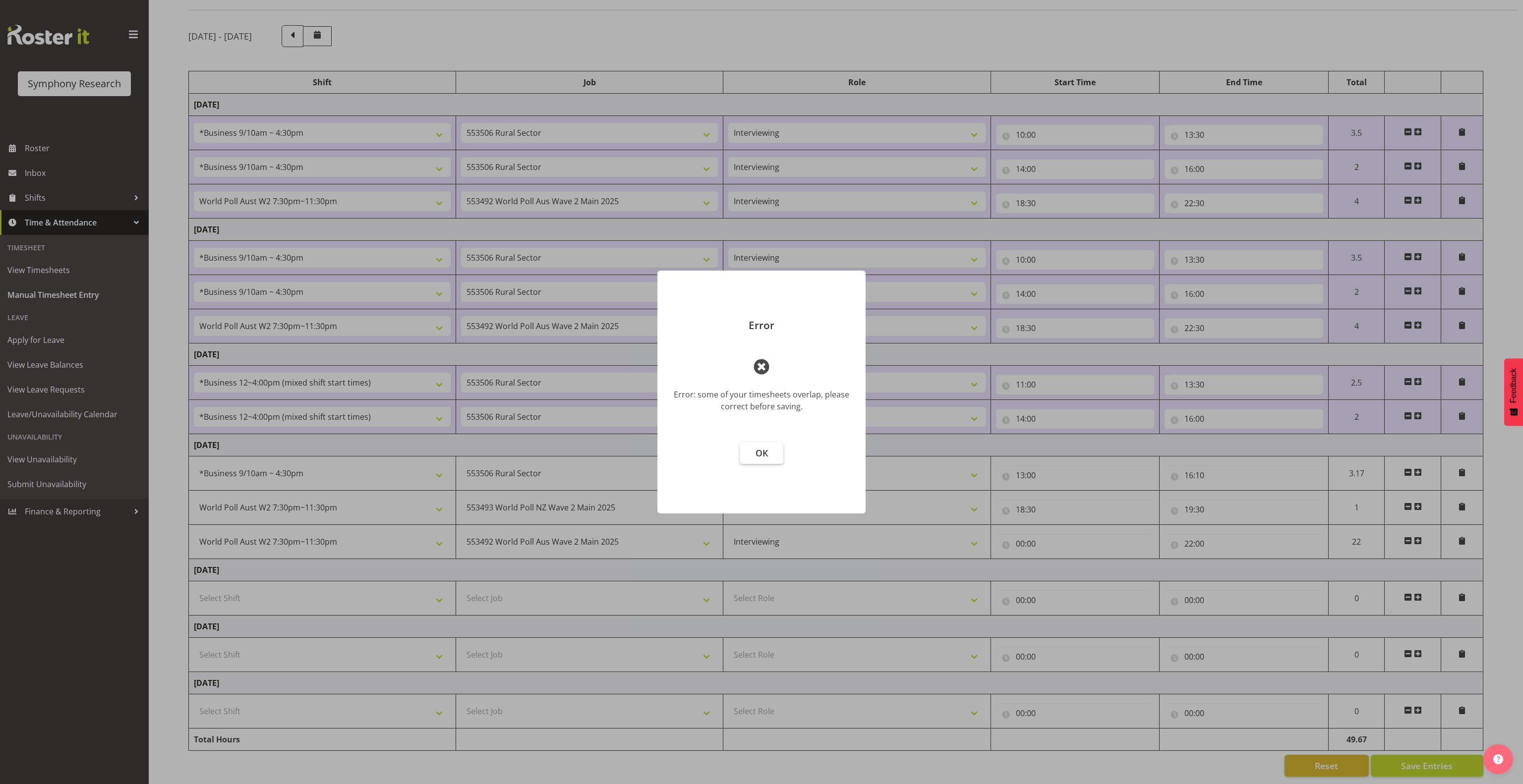
click at [769, 451] on button "OK" at bounding box center [761, 453] width 44 height 22
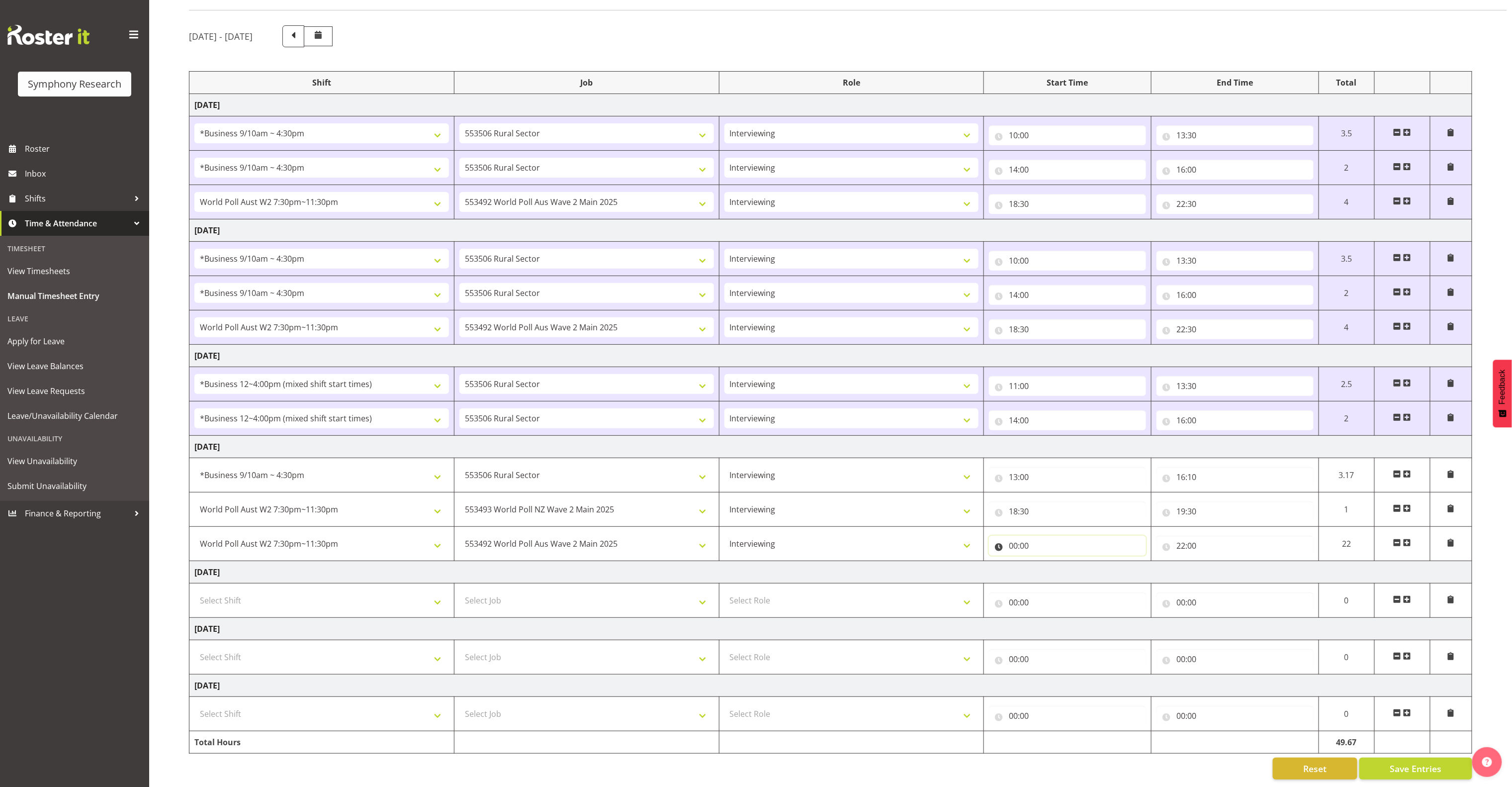
click at [1015, 536] on input "00:00" at bounding box center [1068, 545] width 157 height 20
click at [1048, 562] on select "00 01 02 03 04 05 06 07 08 09 10 11 12 13 14 15 16 17 18 19 20 21 22 23" at bounding box center [1057, 571] width 22 height 20
select select "19"
click at [1046, 562] on select "00 01 02 03 04 05 06 07 08 09 10 11 12 13 14 15 16 17 18 19 20 21 22 23" at bounding box center [1057, 571] width 22 height 20
type input "19:00"
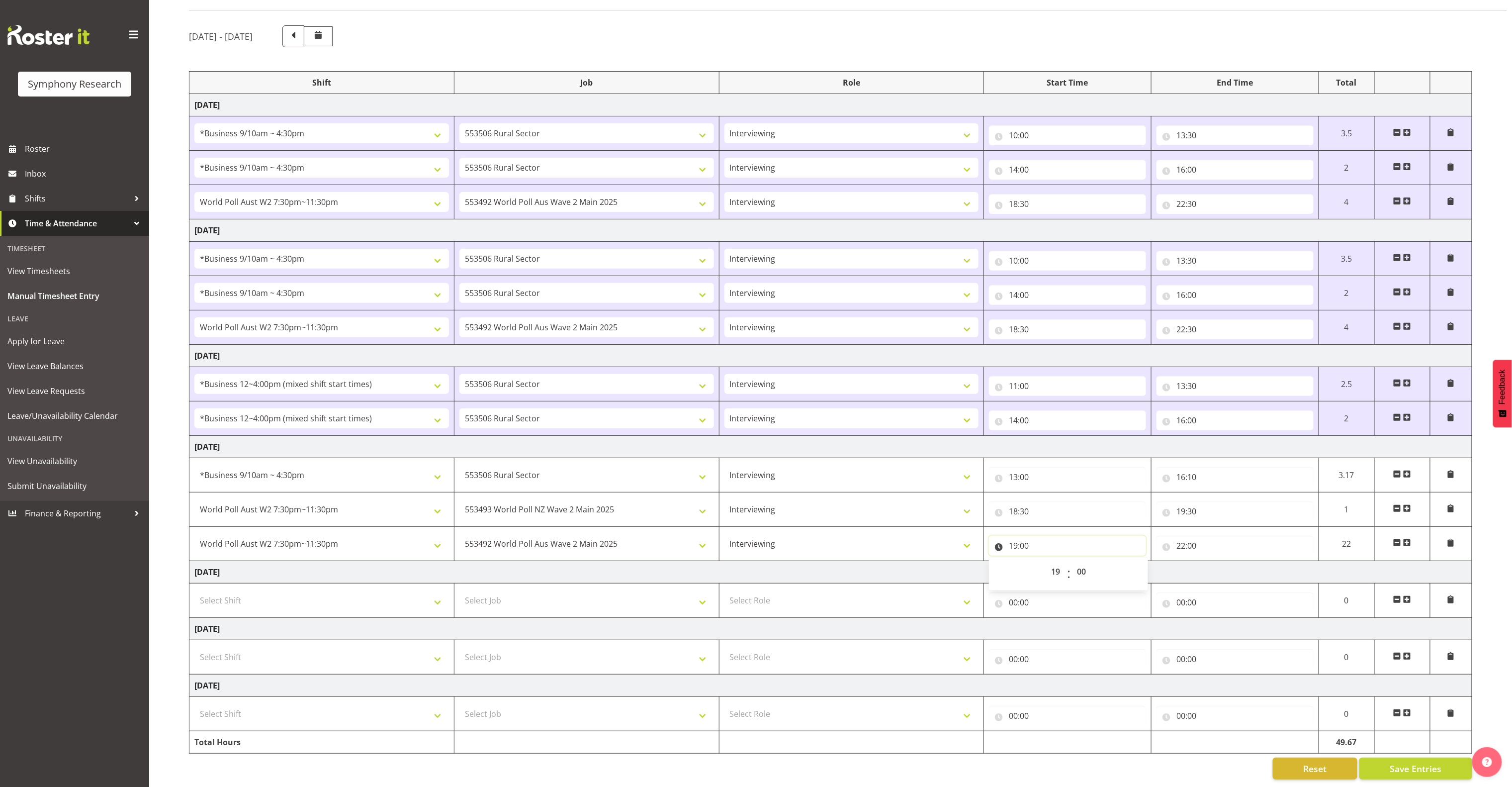
drag, startPoint x: 1032, startPoint y: 525, endPoint x: 1027, endPoint y: 525, distance: 5.0
click at [1032, 536] on input "19:00" at bounding box center [1068, 545] width 157 height 20
click at [1024, 536] on input "19:00" at bounding box center [1068, 545] width 157 height 20
click at [1048, 562] on select "00 01 02 03 04 05 06 07 08 09 10 11 12 13 14 15 16 17 18 19 20 21 22 23 24 25 2…" at bounding box center [1082, 571] width 22 height 20
select select "30"
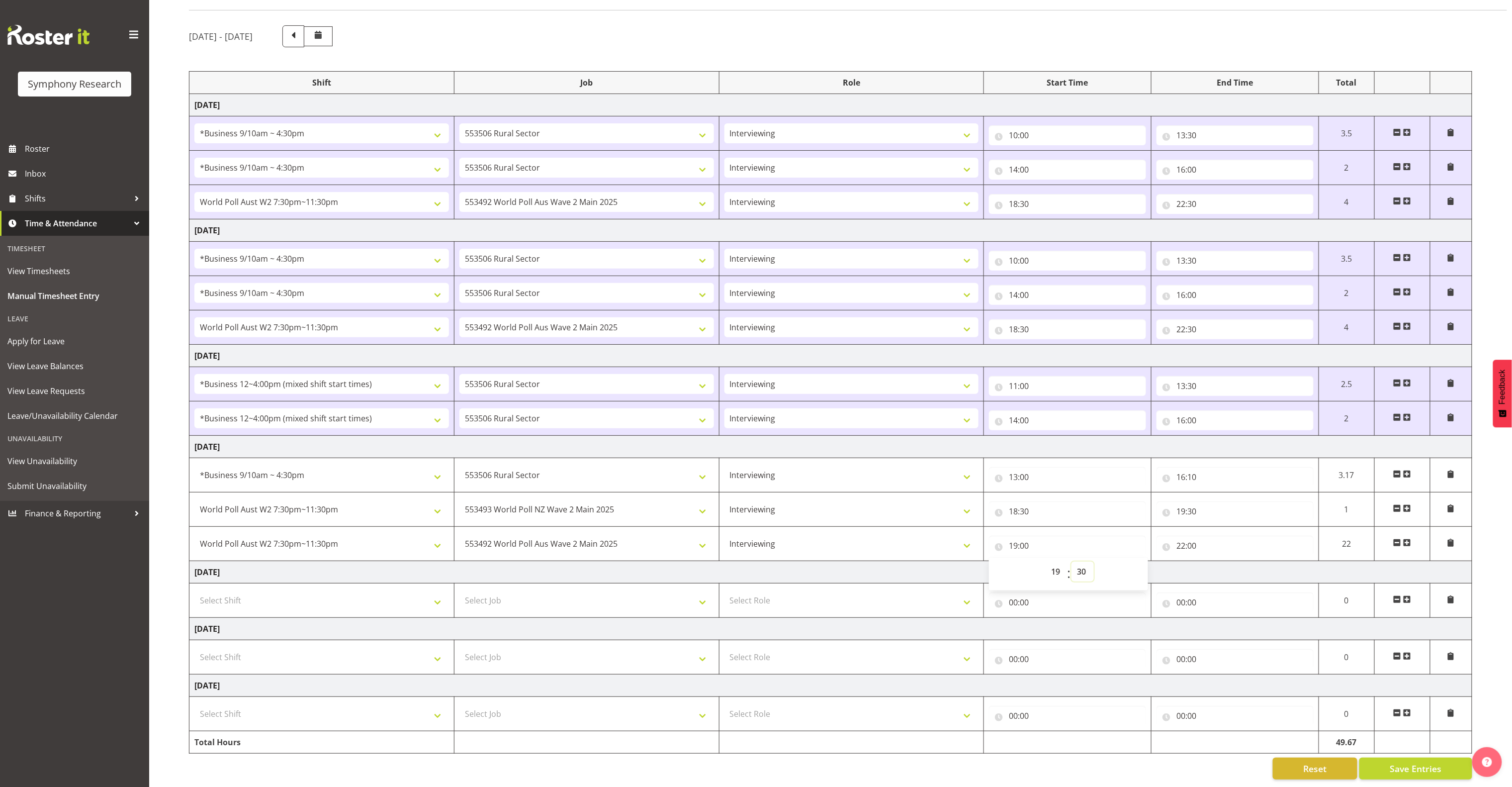
click at [1048, 562] on select "00 01 02 03 04 05 06 07 08 09 10 11 12 13 14 15 16 17 18 19 20 21 22 23 24 25 2…" at bounding box center [1082, 571] width 22 height 20
type input "19:30"
click at [1048, 762] on span "Save Entries" at bounding box center [1416, 768] width 52 height 13
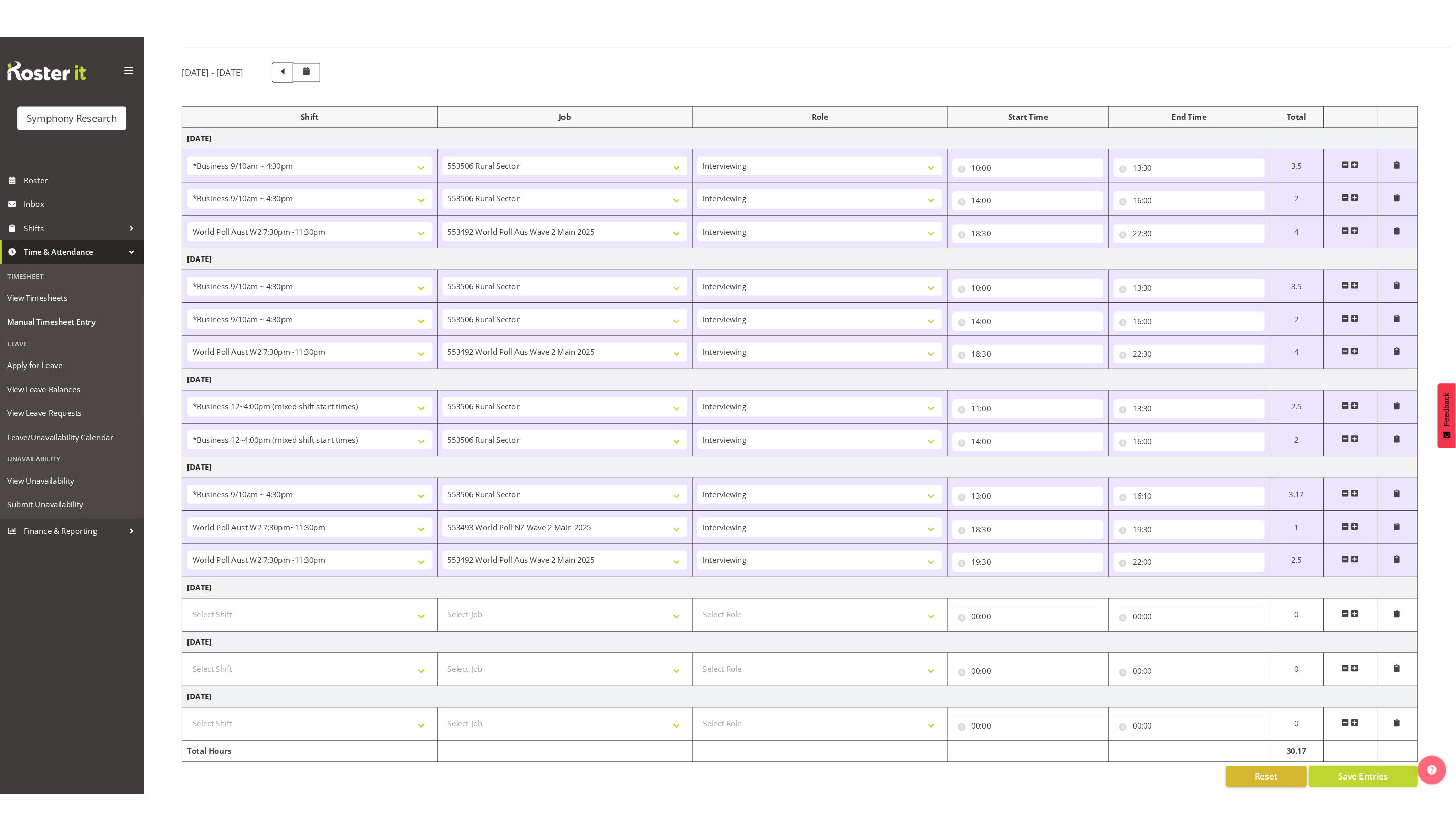
scroll to position [55, 0]
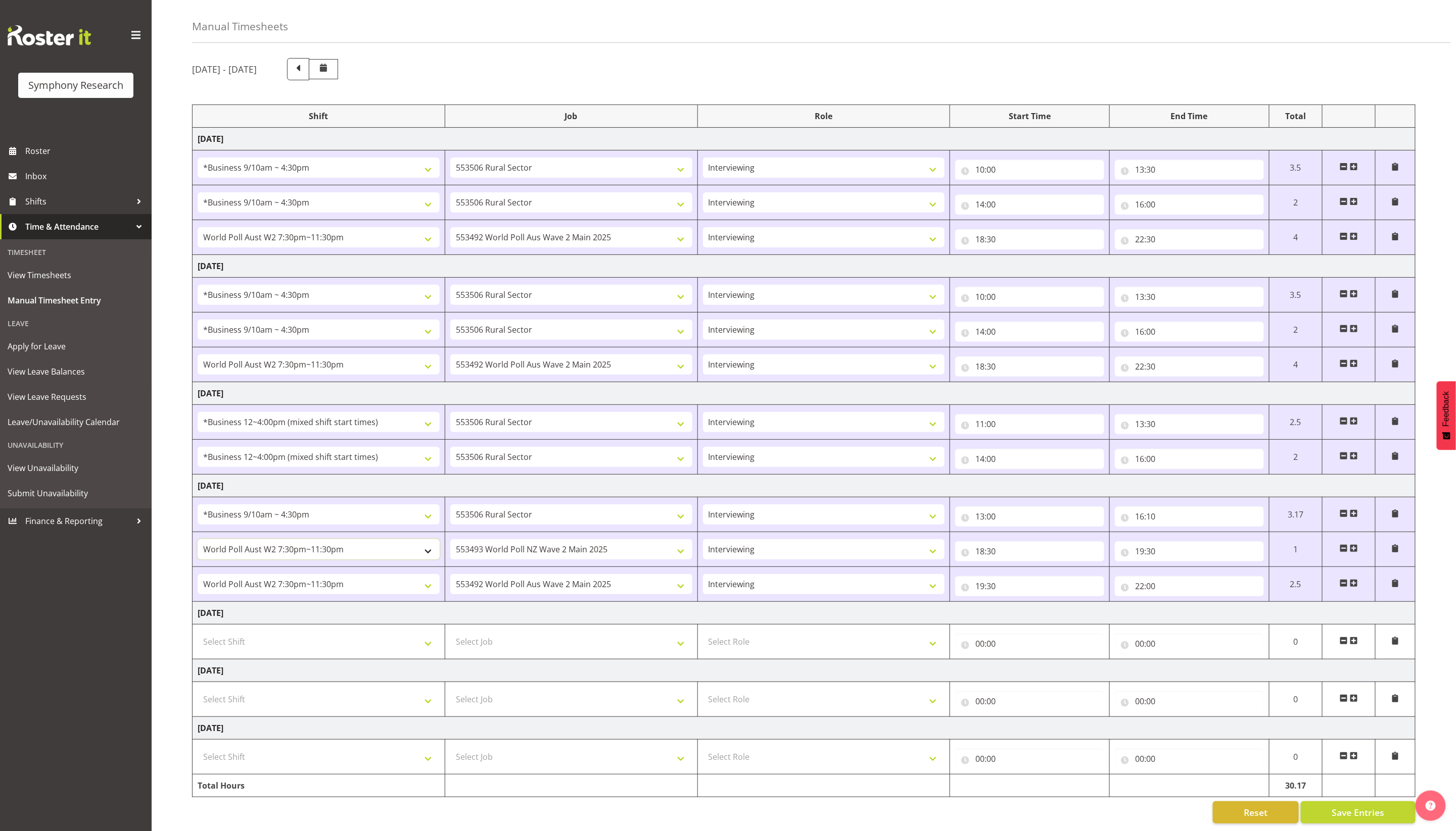
click at [428, 539] on select "!!Weekend Residential (Roster IT Shift Label) *Business 9/10am ~ 4:30pm *Busine…" at bounding box center [318, 549] width 242 height 20
click at [470, 602] on td "Friday 26th September 2025" at bounding box center [804, 613] width 1223 height 23
click at [1065, 802] on button "Save Entries" at bounding box center [1357, 813] width 114 height 23
